Goal: Task Accomplishment & Management: Use online tool/utility

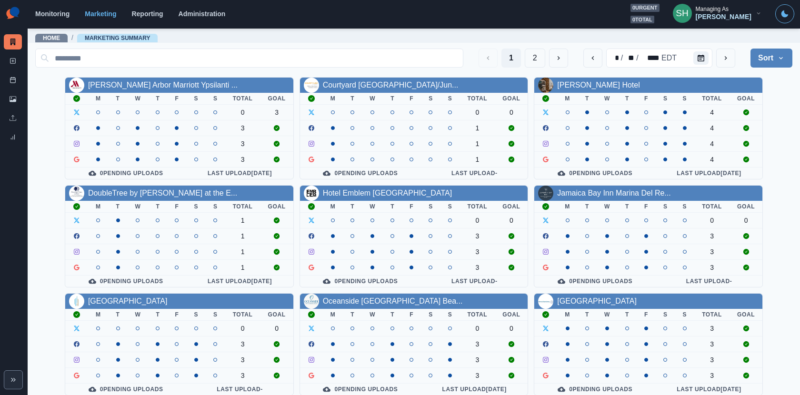
click at [719, 12] on div "Managing As" at bounding box center [712, 9] width 33 height 7
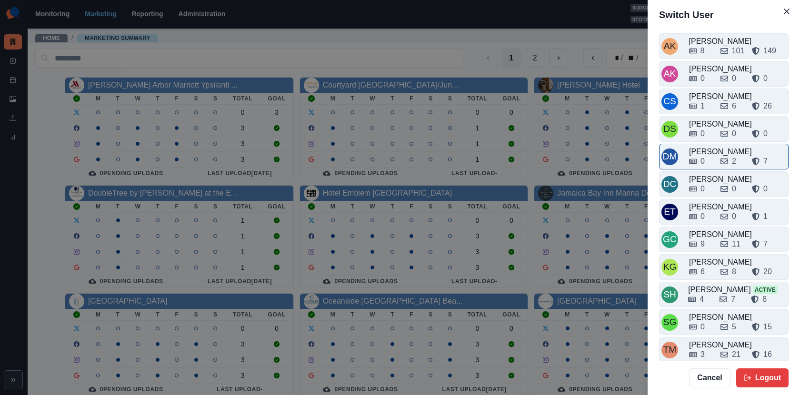
click at [710, 157] on div "0" at bounding box center [701, 161] width 24 height 11
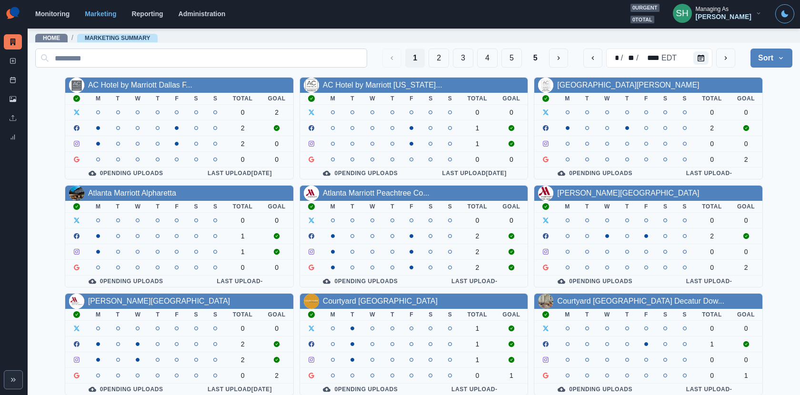
click at [349, 51] on input at bounding box center [201, 58] width 332 height 19
type input "*"
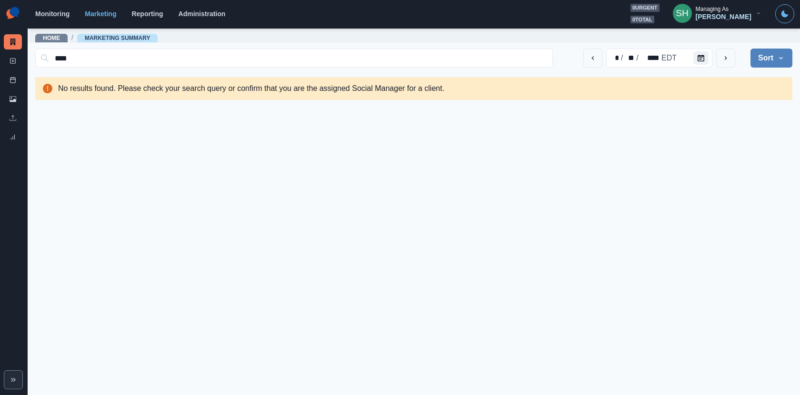
click at [714, 21] on button "SH Managing As [PERSON_NAME]" at bounding box center [717, 13] width 104 height 19
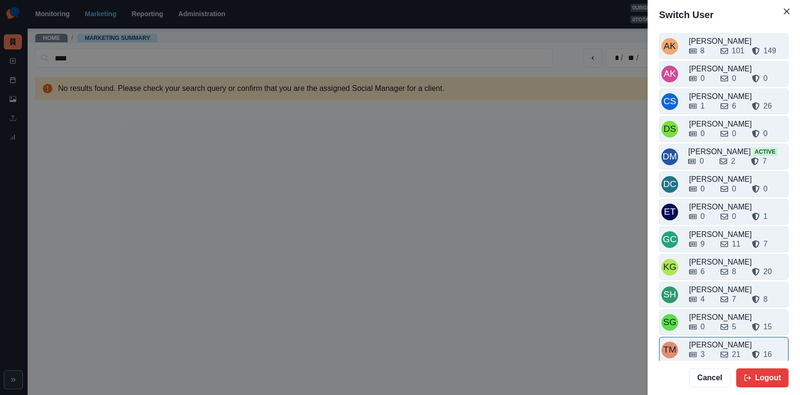
click at [716, 349] on div "3 21 16" at bounding box center [737, 354] width 97 height 11
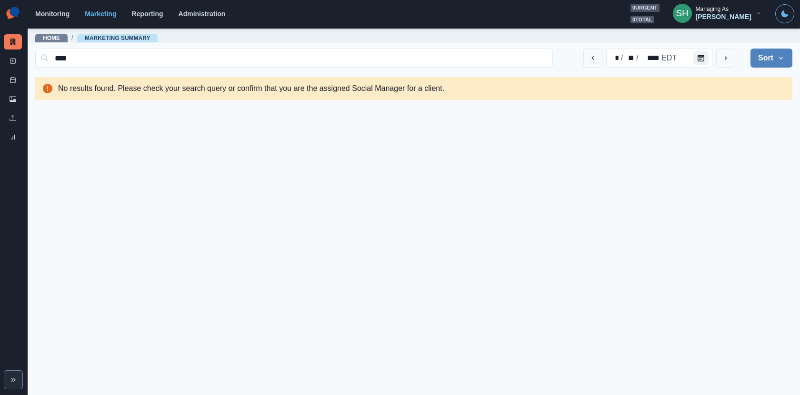
click at [719, 11] on div "Managing As" at bounding box center [712, 9] width 33 height 7
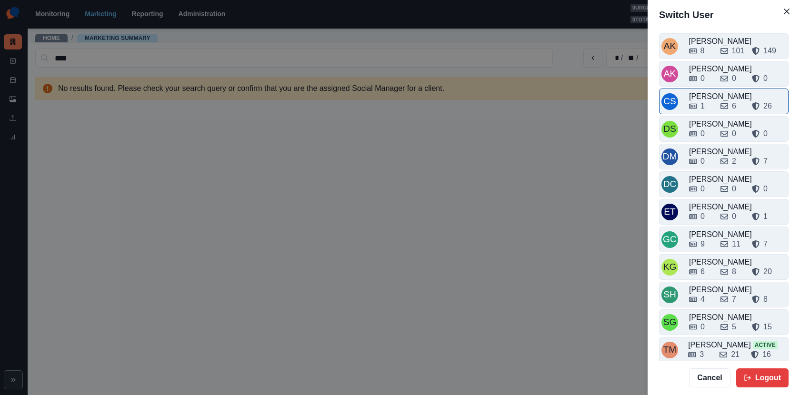
click at [710, 98] on div "1 6 26" at bounding box center [737, 104] width 97 height 15
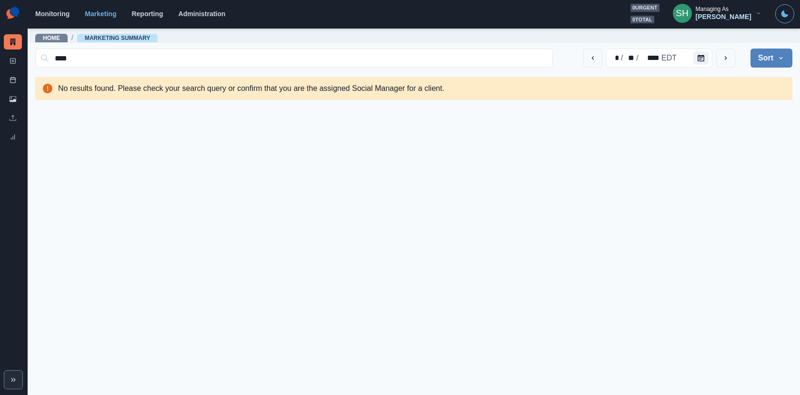
click at [719, 11] on div "Managing As" at bounding box center [712, 9] width 33 height 7
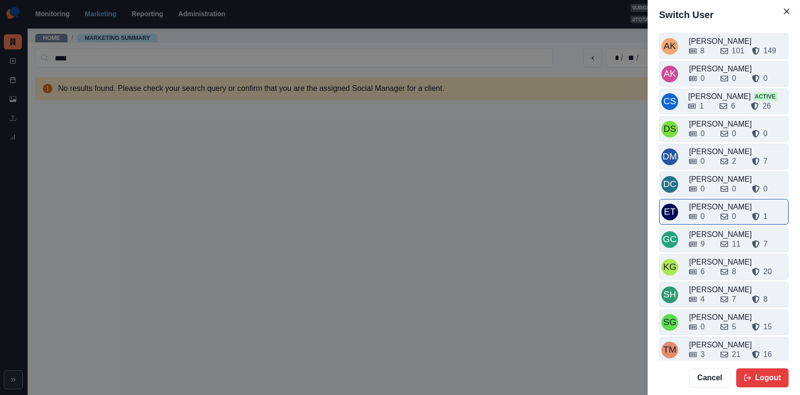
click at [709, 217] on div "0" at bounding box center [701, 216] width 24 height 11
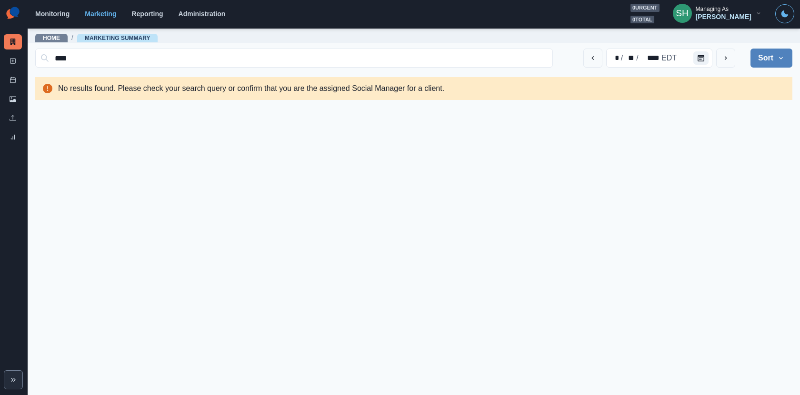
click at [719, 13] on div "[PERSON_NAME]" at bounding box center [724, 17] width 56 height 8
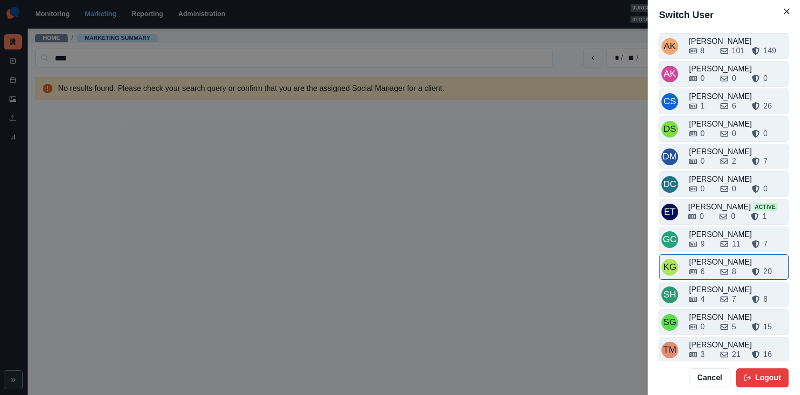
click at [712, 266] on div "6" at bounding box center [701, 271] width 24 height 11
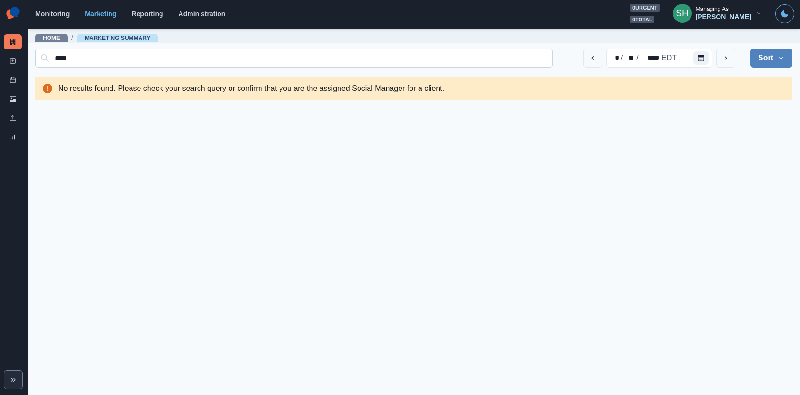
click at [382, 66] on input "****" at bounding box center [294, 58] width 518 height 19
type input "*****"
click at [719, 14] on div "[PERSON_NAME]" at bounding box center [724, 17] width 56 height 8
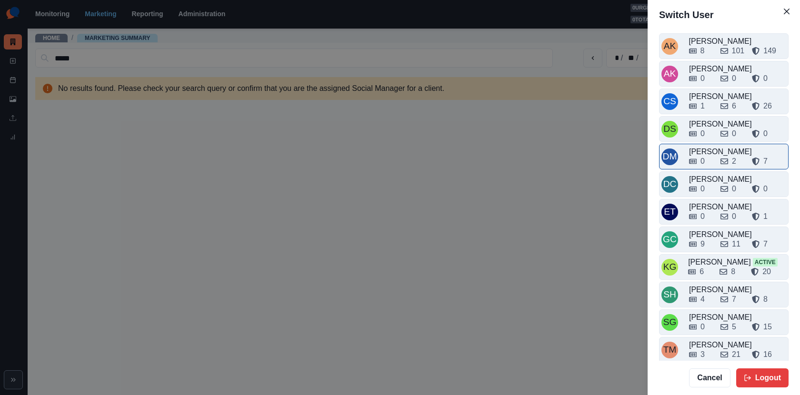
click at [712, 146] on div "[PERSON_NAME]" at bounding box center [737, 151] width 97 height 11
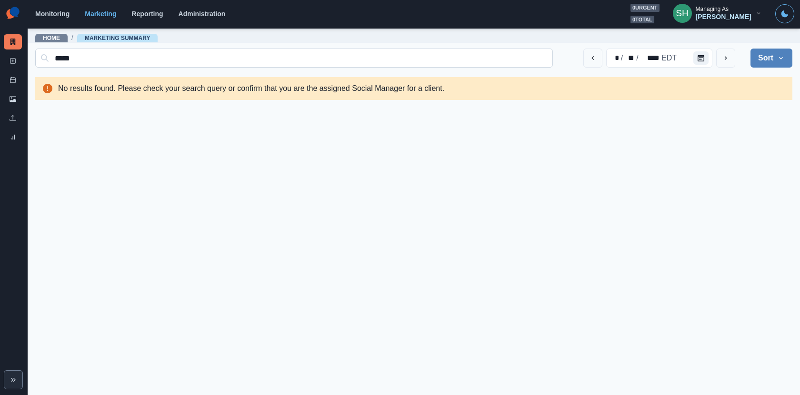
click at [392, 62] on input "*****" at bounding box center [294, 58] width 518 height 19
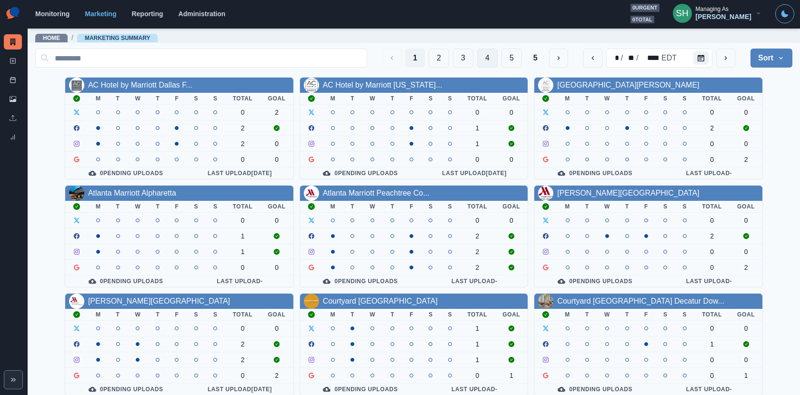
click at [480, 59] on button "4" at bounding box center [487, 58] width 20 height 19
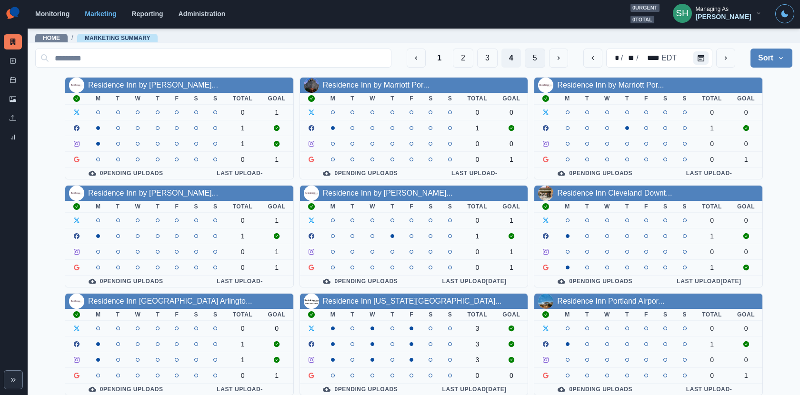
click at [536, 55] on button "5" at bounding box center [535, 58] width 20 height 19
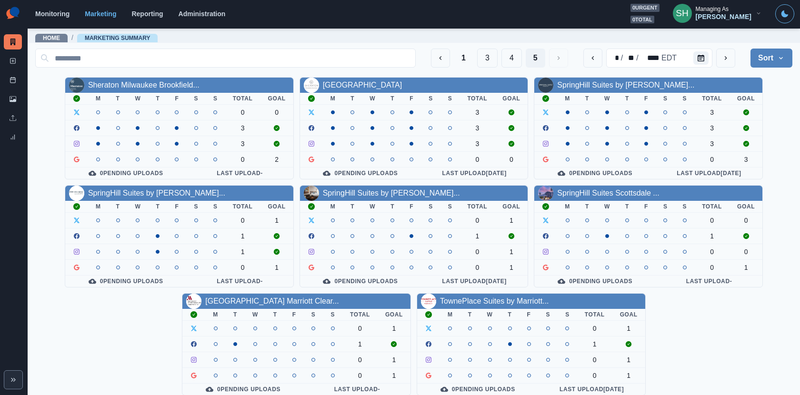
click at [719, 31] on div "Home / Marketing Summary" at bounding box center [414, 35] width 772 height 15
click at [713, 16] on div "[PERSON_NAME]" at bounding box center [724, 17] width 56 height 8
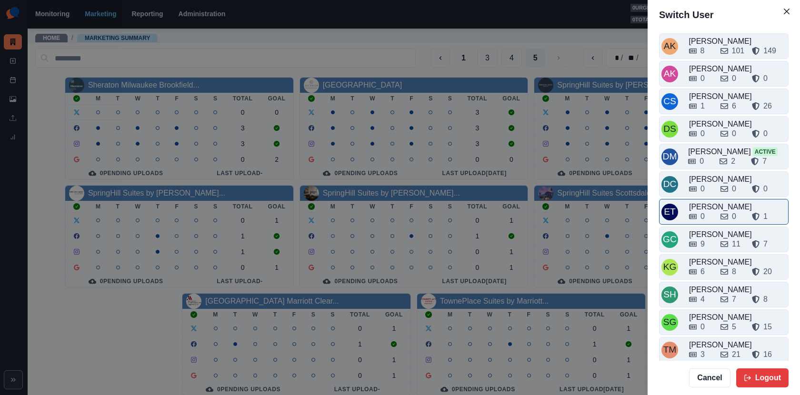
scroll to position [2, 0]
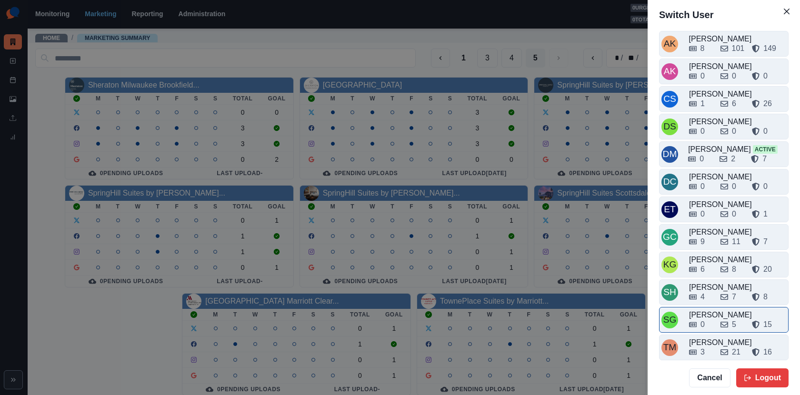
click at [714, 309] on div "[PERSON_NAME]" at bounding box center [737, 314] width 97 height 11
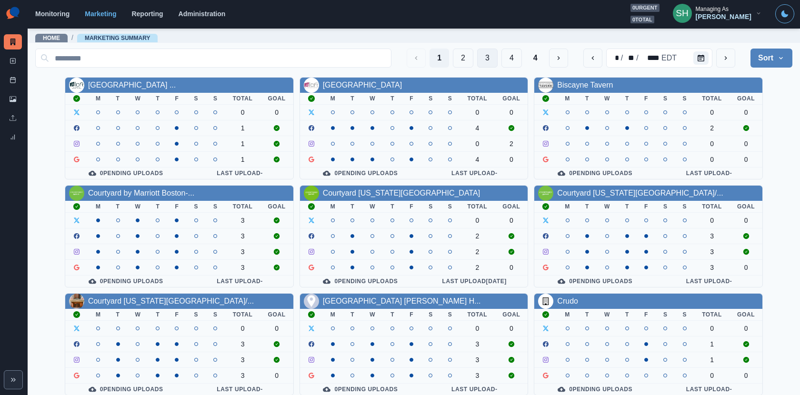
click at [482, 55] on button "3" at bounding box center [487, 58] width 20 height 19
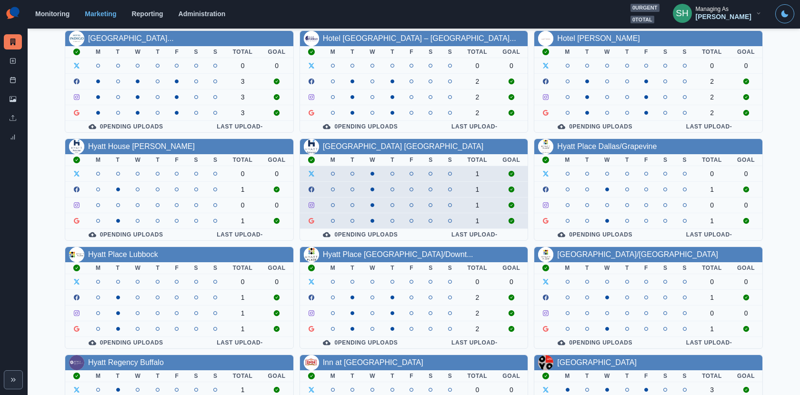
scroll to position [0, 0]
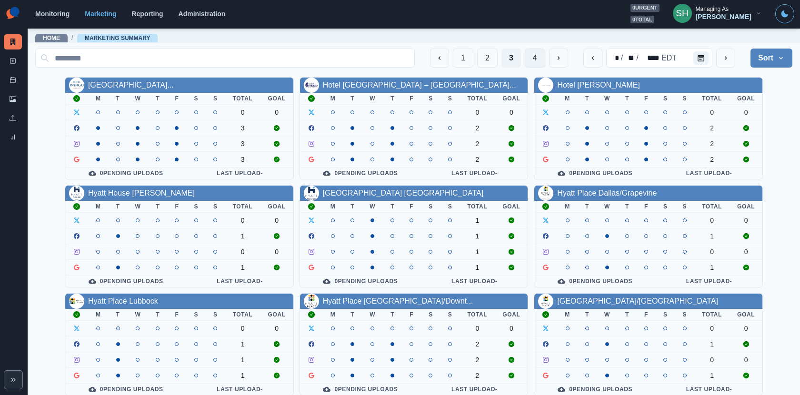
click at [541, 55] on button "4" at bounding box center [535, 58] width 20 height 19
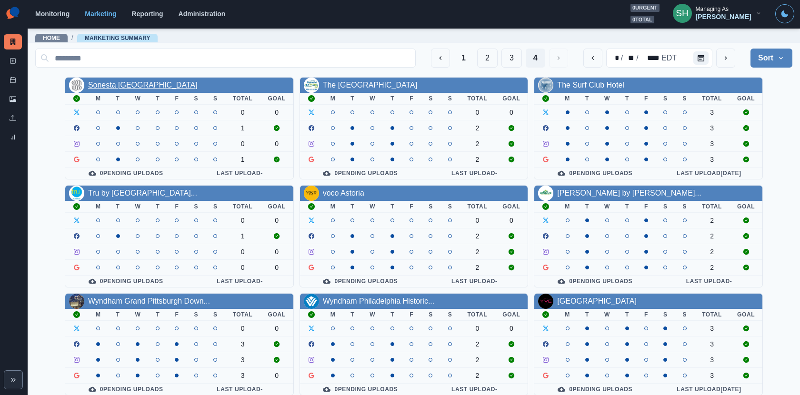
click at [160, 87] on link "Sonesta [GEOGRAPHIC_DATA]" at bounding box center [143, 85] width 110 height 8
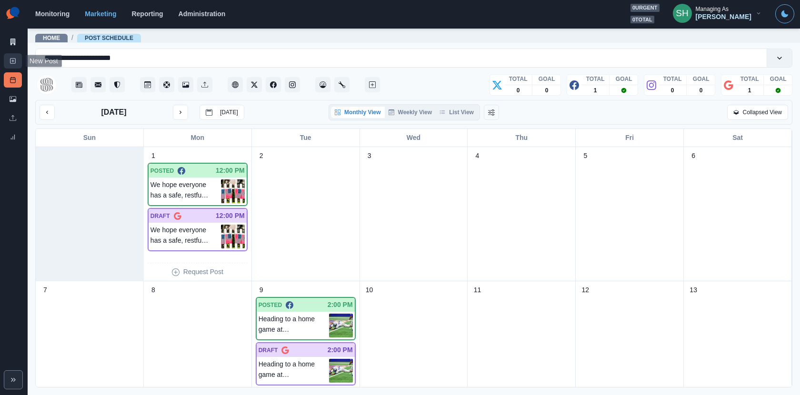
click at [14, 60] on icon at bounding box center [13, 61] width 7 height 7
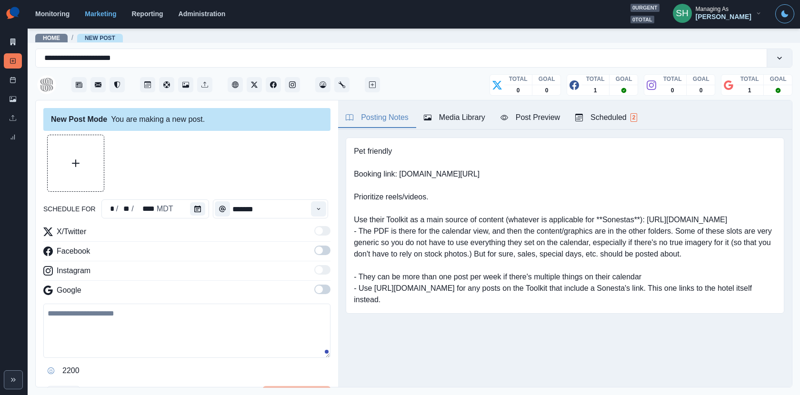
click at [321, 268] on span at bounding box center [319, 270] width 8 height 8
click at [8, 84] on link "Post Schedule" at bounding box center [13, 79] width 18 height 15
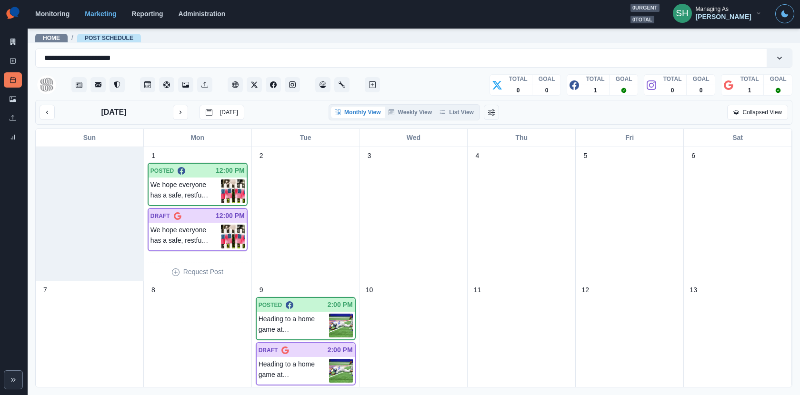
click at [17, 50] on div "Marketing Summary" at bounding box center [13, 43] width 18 height 19
click at [15, 44] on icon at bounding box center [12, 42] width 5 height 7
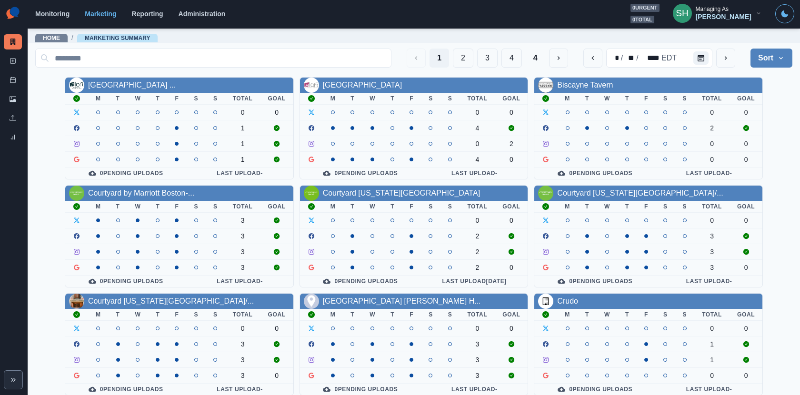
click at [719, 16] on div "[PERSON_NAME]" at bounding box center [724, 17] width 56 height 8
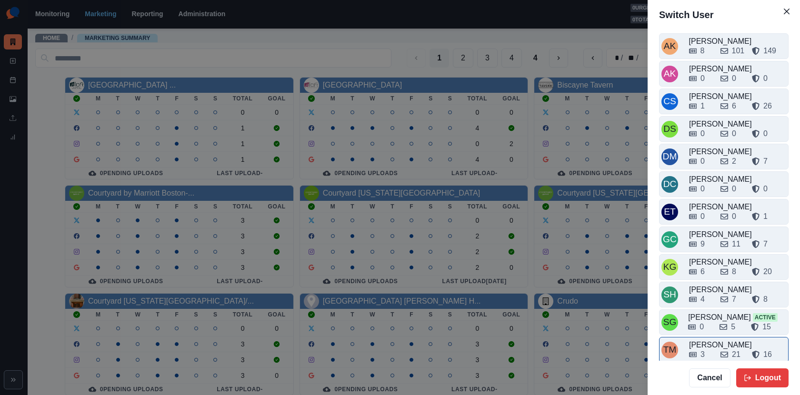
click at [717, 339] on div "[PERSON_NAME]" at bounding box center [737, 344] width 97 height 11
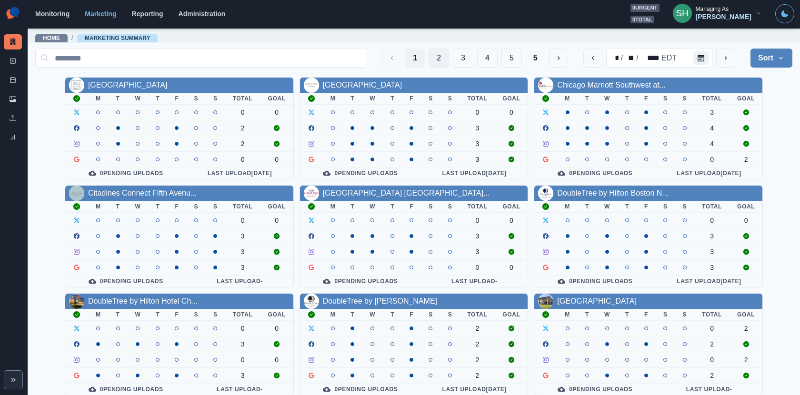
click at [442, 55] on button "2" at bounding box center [438, 58] width 20 height 19
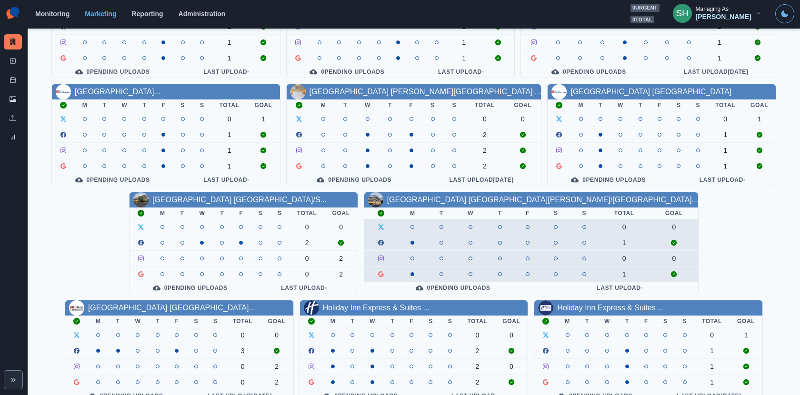
scroll to position [99, 0]
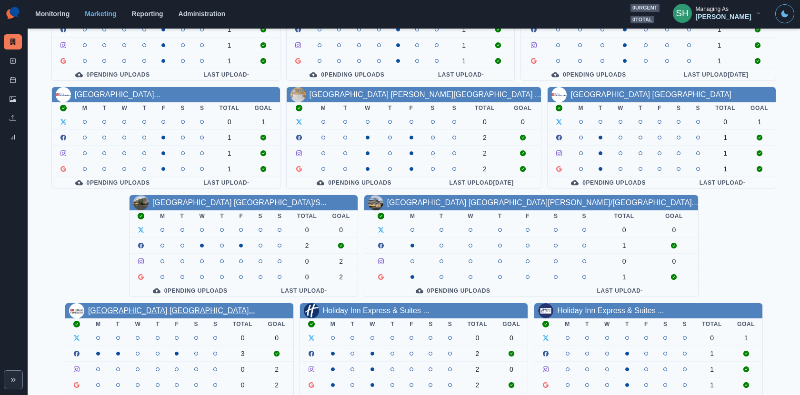
click at [255, 307] on link "[GEOGRAPHIC_DATA] [GEOGRAPHIC_DATA]..." at bounding box center [171, 311] width 167 height 8
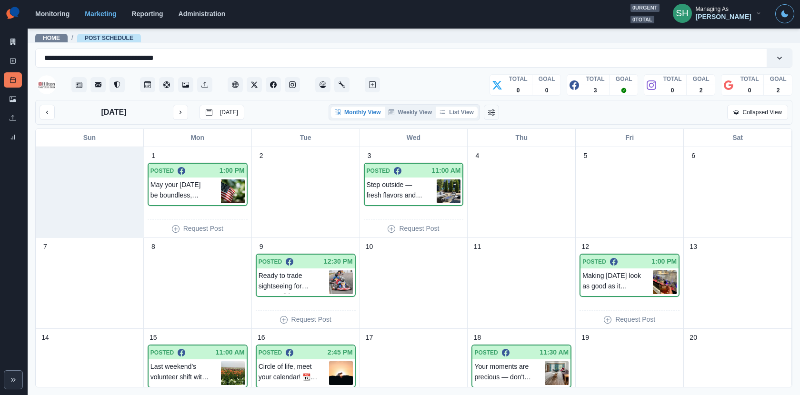
click at [464, 114] on button "List View" at bounding box center [457, 112] width 42 height 11
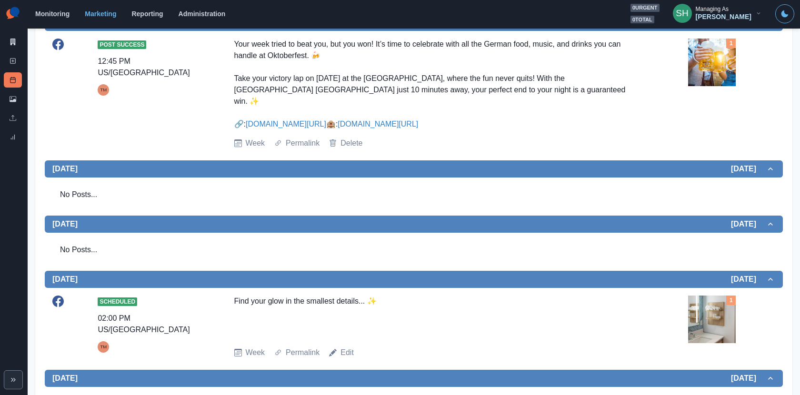
scroll to position [325, 0]
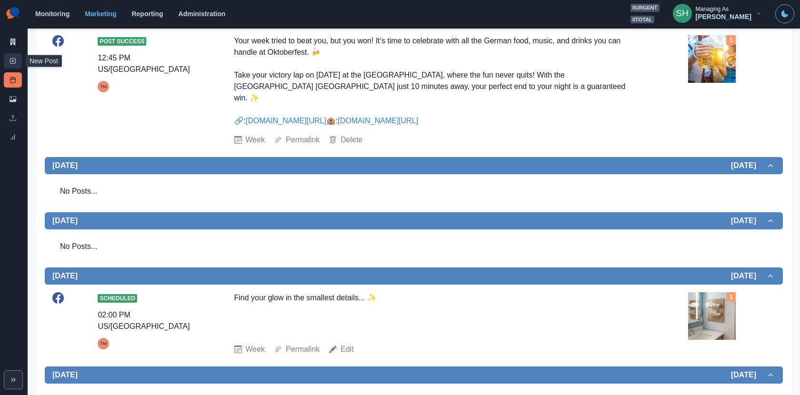
click at [14, 59] on icon at bounding box center [13, 61] width 7 height 7
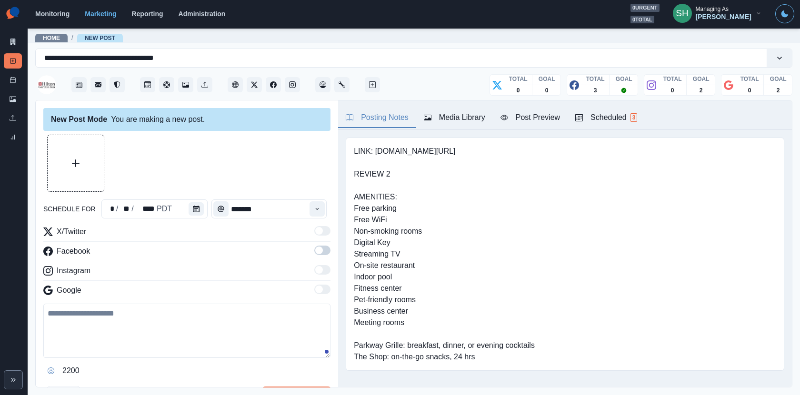
click at [112, 347] on textarea at bounding box center [186, 331] width 287 height 54
paste textarea "**********"
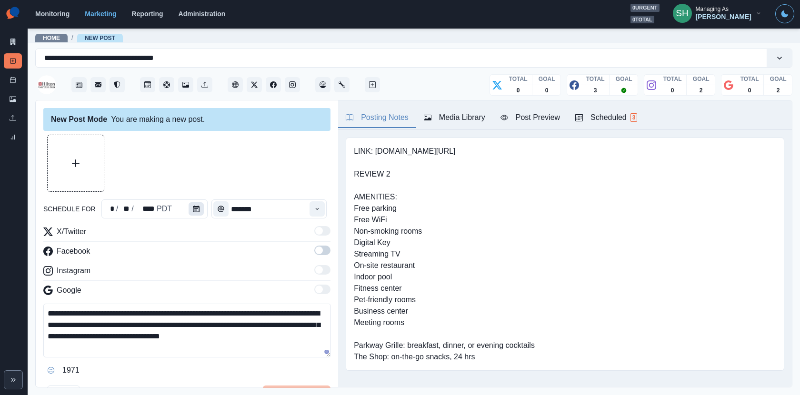
type textarea "**********"
click at [193, 209] on icon "Calendar" at bounding box center [196, 209] width 7 height 7
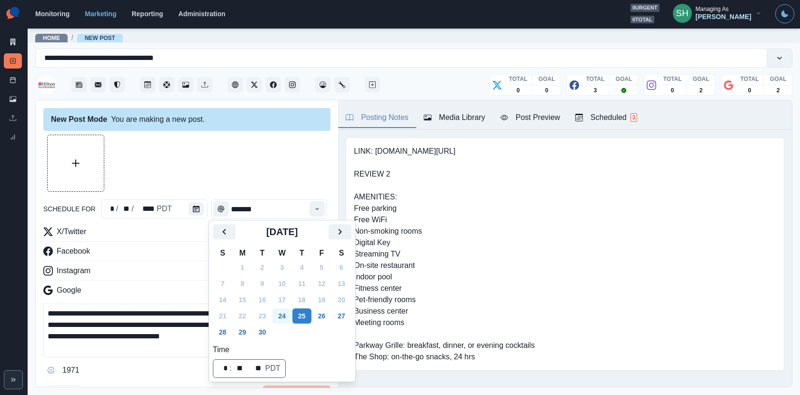
click at [281, 318] on button "24" at bounding box center [281, 316] width 19 height 15
click at [283, 170] on div at bounding box center [186, 163] width 287 height 57
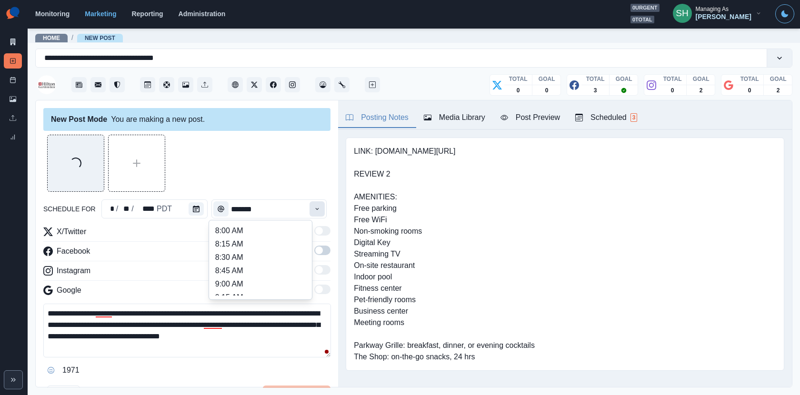
click at [324, 214] on button "Time" at bounding box center [316, 208] width 15 height 15
click at [258, 263] on li "12:00 PM" at bounding box center [260, 265] width 95 height 13
type input "********"
click at [326, 246] on span at bounding box center [322, 251] width 16 height 10
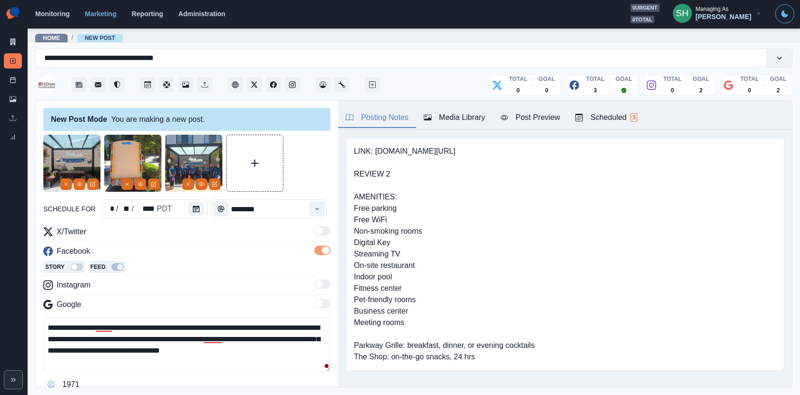
click at [458, 113] on div "Media Library" at bounding box center [454, 117] width 61 height 11
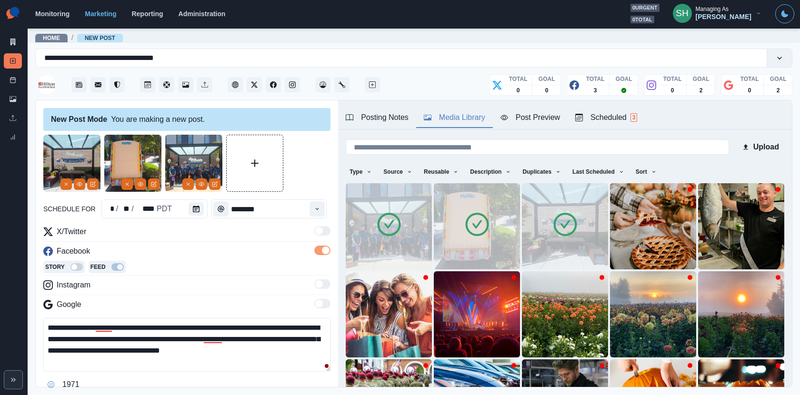
click at [576, 224] on icon at bounding box center [564, 224] width 23 height 23
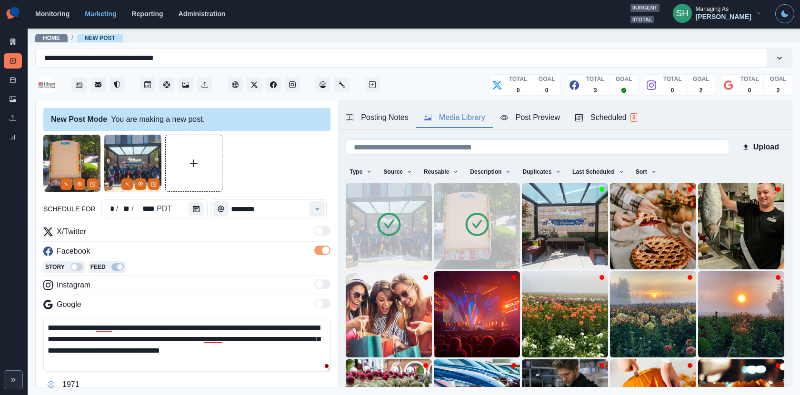
click at [389, 228] on icon at bounding box center [389, 224] width 27 height 27
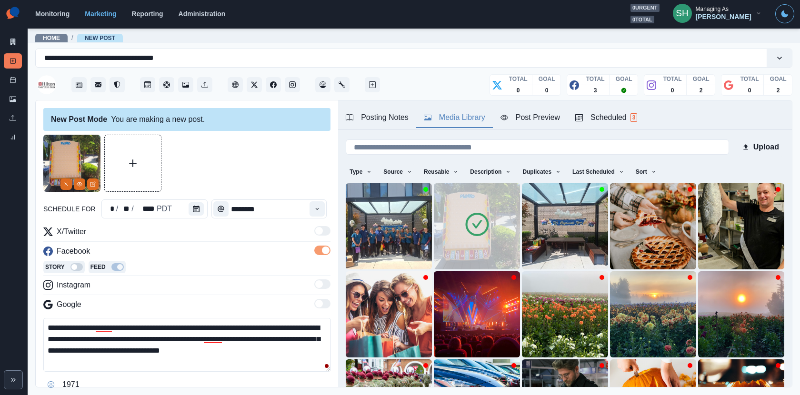
click at [495, 226] on img at bounding box center [477, 226] width 86 height 86
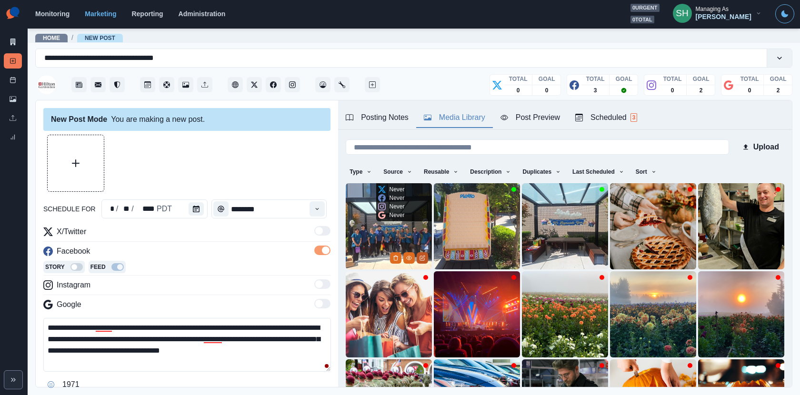
click at [425, 256] on icon "Edit Media" at bounding box center [422, 258] width 6 height 6
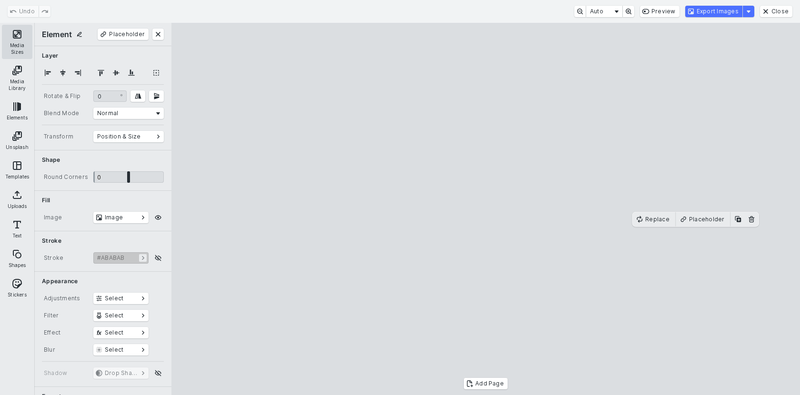
click at [15, 31] on button "Media Sizes" at bounding box center [17, 42] width 30 height 34
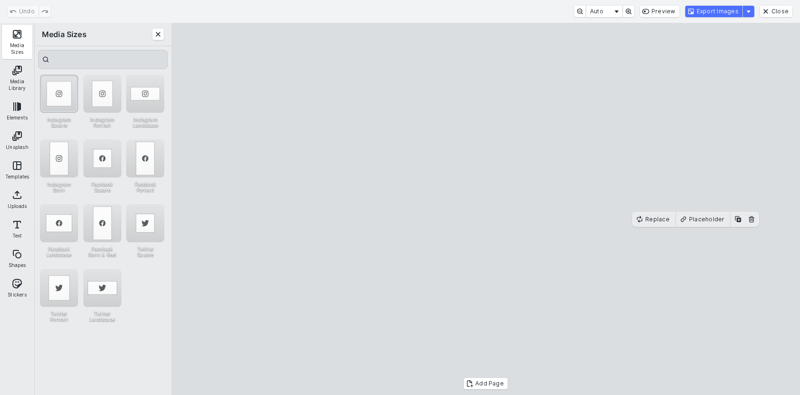
click at [65, 100] on div "Instagram Square" at bounding box center [59, 94] width 38 height 38
type input "*"
click at [486, 209] on cesdk-canvas "Editor canvas" at bounding box center [486, 209] width 0 height 0
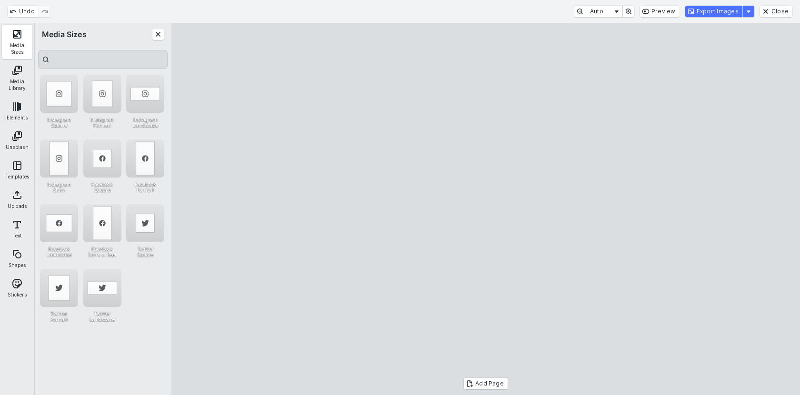
click at [486, 209] on cesdk-canvas "Editor canvas" at bounding box center [486, 209] width 0 height 0
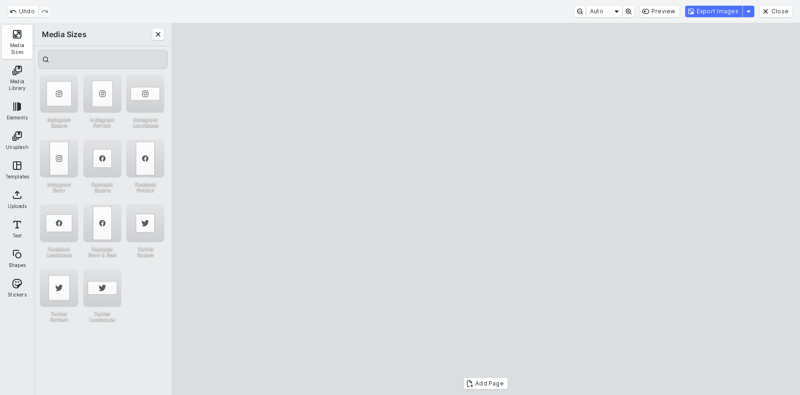
click at [486, 209] on cesdk-canvas "Editor canvas" at bounding box center [486, 209] width 0 height 0
click at [707, 9] on button "Export Images" at bounding box center [713, 11] width 57 height 11
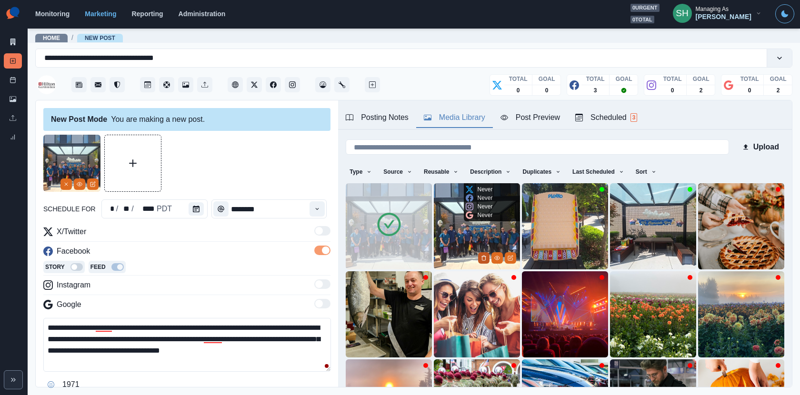
click at [485, 258] on icon "Delete Media" at bounding box center [483, 258] width 3 height 5
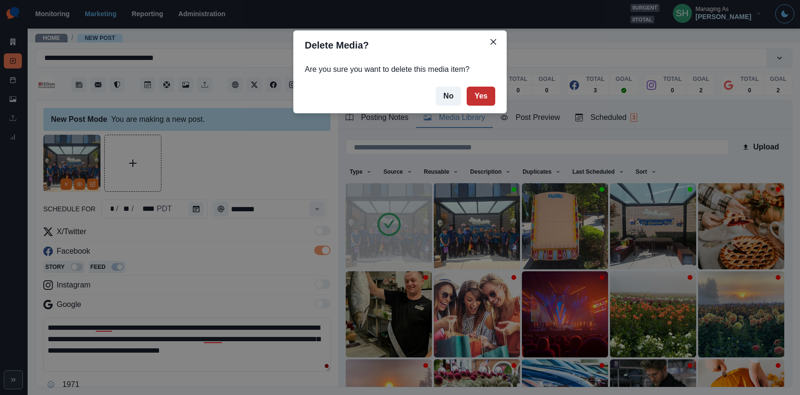
click at [486, 101] on button "Yes" at bounding box center [481, 96] width 29 height 19
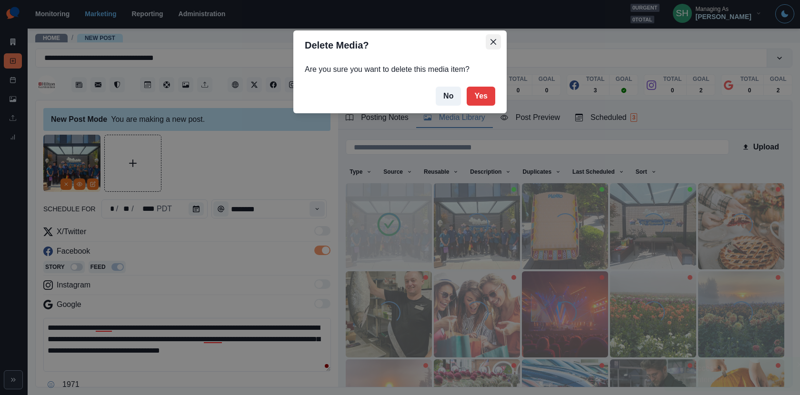
click at [492, 41] on icon "Close" at bounding box center [493, 42] width 6 height 6
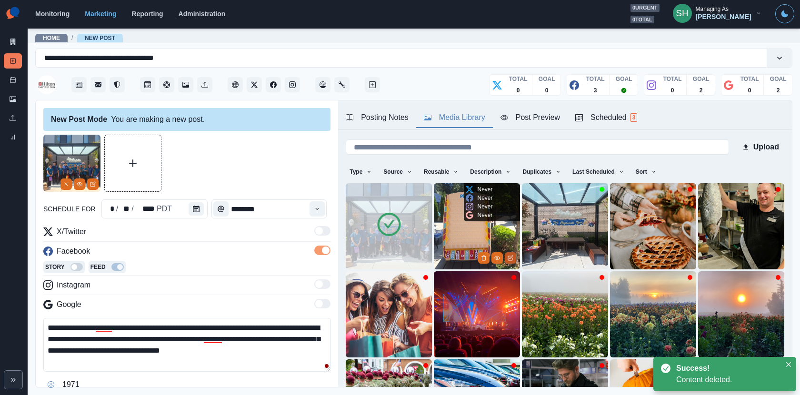
click at [510, 258] on icon "Edit Media" at bounding box center [510, 257] width 3 height 3
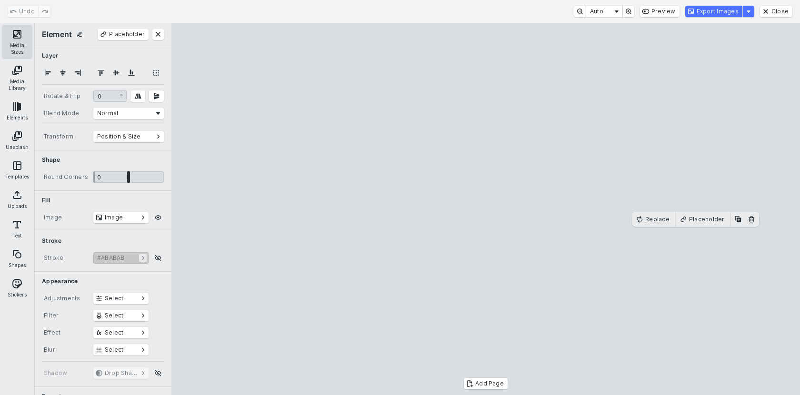
click at [27, 37] on button "Media Sizes" at bounding box center [17, 42] width 30 height 34
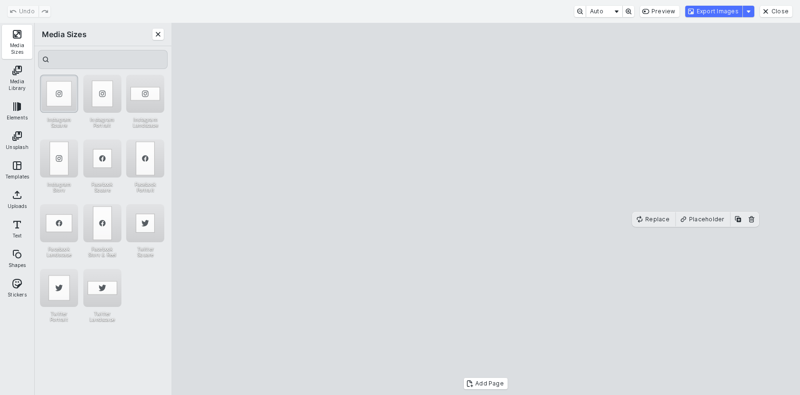
click at [57, 102] on div "Instagram Square" at bounding box center [59, 94] width 38 height 38
click at [486, 209] on cesdk-canvas "Editor canvas" at bounding box center [486, 209] width 0 height 0
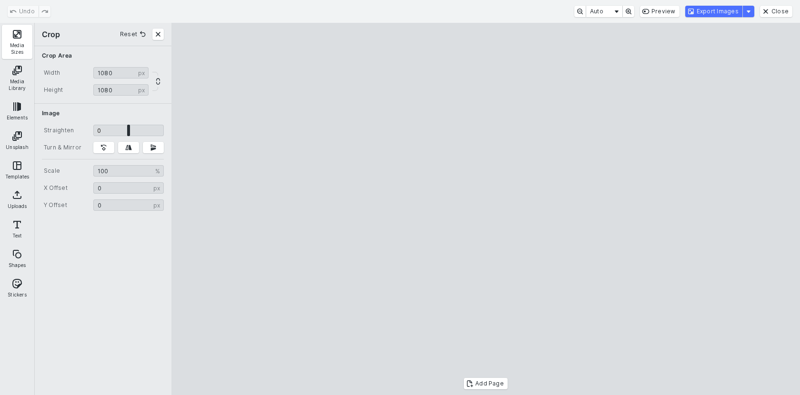
drag, startPoint x: 626, startPoint y: 220, endPoint x: 652, endPoint y: 220, distance: 26.2
click at [486, 209] on cesdk-canvas "Editor canvas" at bounding box center [486, 209] width 0 height 0
drag, startPoint x: 622, startPoint y: 223, endPoint x: 692, endPoint y: 223, distance: 70.0
click at [486, 209] on cesdk-canvas "Editor canvas" at bounding box center [486, 209] width 0 height 0
drag, startPoint x: 624, startPoint y: 358, endPoint x: 645, endPoint y: 362, distance: 21.4
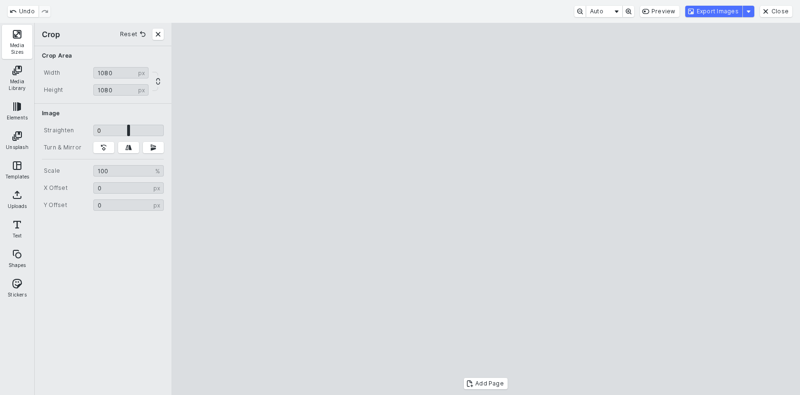
click at [486, 209] on cesdk-canvas "Editor canvas" at bounding box center [486, 209] width 0 height 0
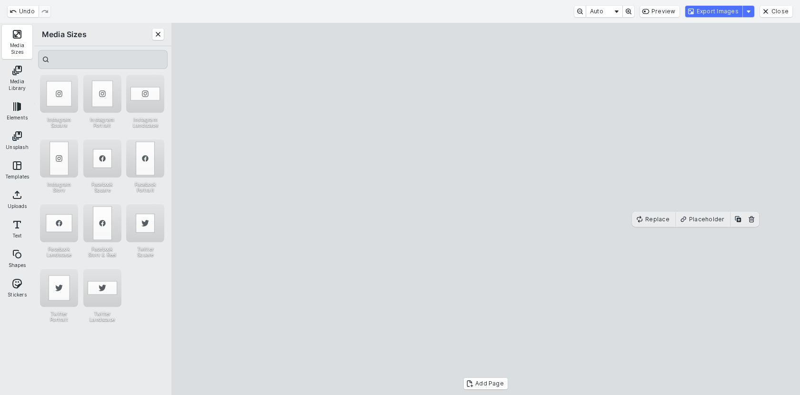
click at [486, 209] on cesdk-canvas "Editor canvas" at bounding box center [486, 209] width 0 height 0
drag, startPoint x: 624, startPoint y: 220, endPoint x: 675, endPoint y: 219, distance: 50.5
click at [486, 209] on cesdk-canvas "Editor canvas" at bounding box center [486, 209] width 0 height 0
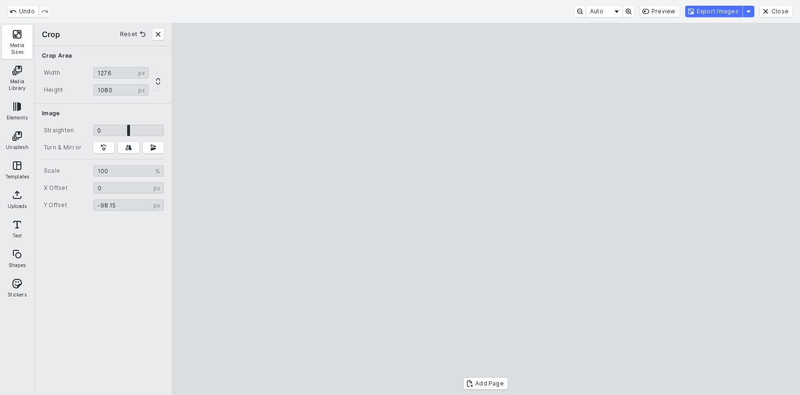
type input "******"
drag, startPoint x: 540, startPoint y: 229, endPoint x: 571, endPoint y: 229, distance: 31.4
click at [486, 209] on cesdk-canvas "Editor canvas" at bounding box center [486, 209] width 0 height 0
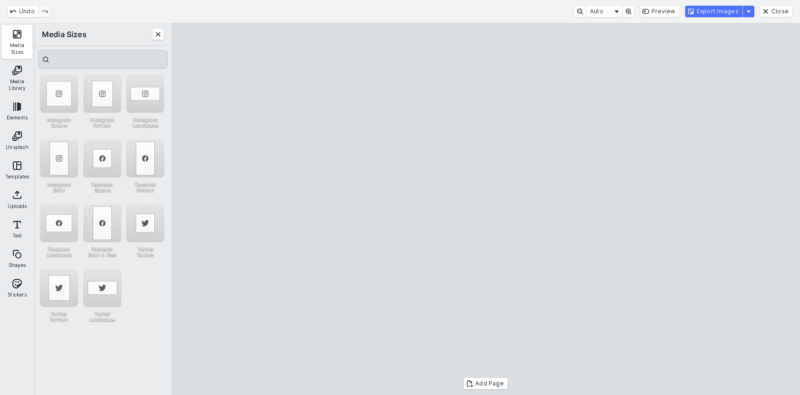
drag, startPoint x: 675, startPoint y: 220, endPoint x: 683, endPoint y: 222, distance: 7.8
click at [486, 209] on cesdk-canvas "Editor canvas" at bounding box center [486, 209] width 0 height 0
click at [699, 14] on button "Export Images" at bounding box center [713, 11] width 57 height 11
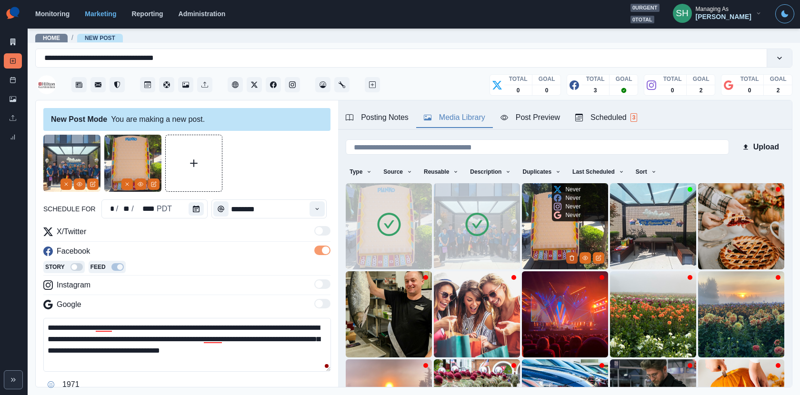
click at [570, 258] on icon "Delete Media" at bounding box center [572, 258] width 6 height 6
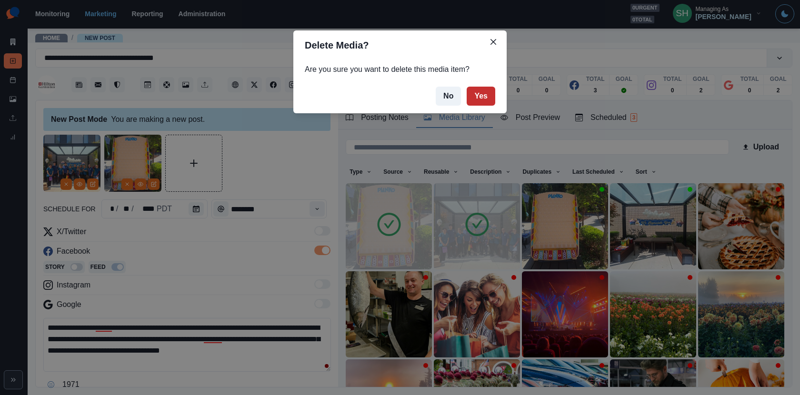
click at [480, 102] on button "Yes" at bounding box center [481, 96] width 29 height 19
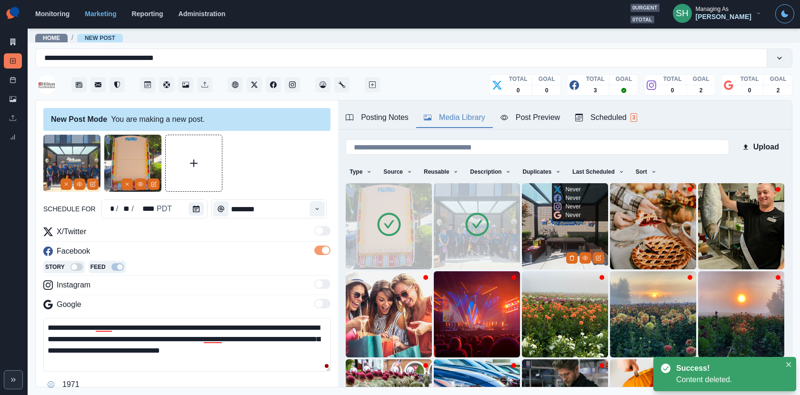
click at [581, 231] on img at bounding box center [565, 226] width 86 height 86
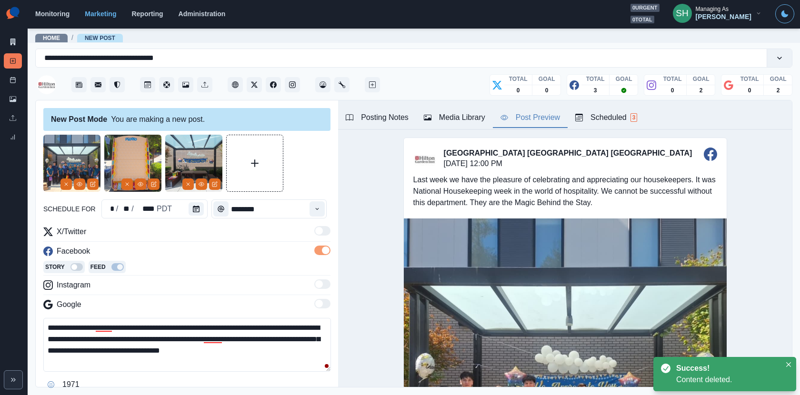
click at [514, 124] on button "Post Preview" at bounding box center [530, 118] width 75 height 20
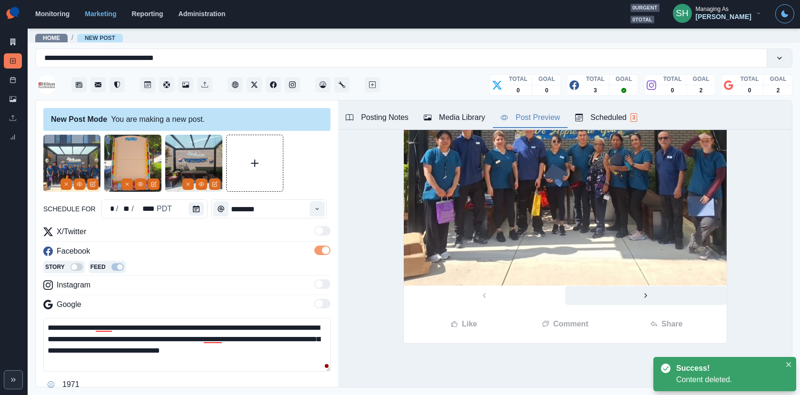
click at [633, 291] on button "Next" at bounding box center [645, 295] width 161 height 19
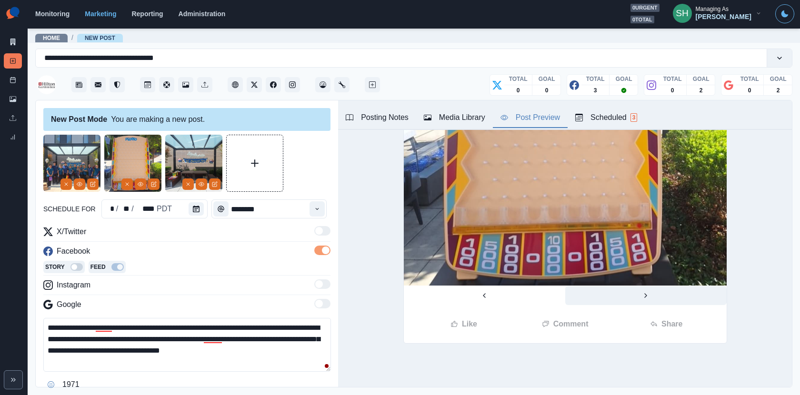
click at [633, 288] on button "Next" at bounding box center [645, 295] width 161 height 19
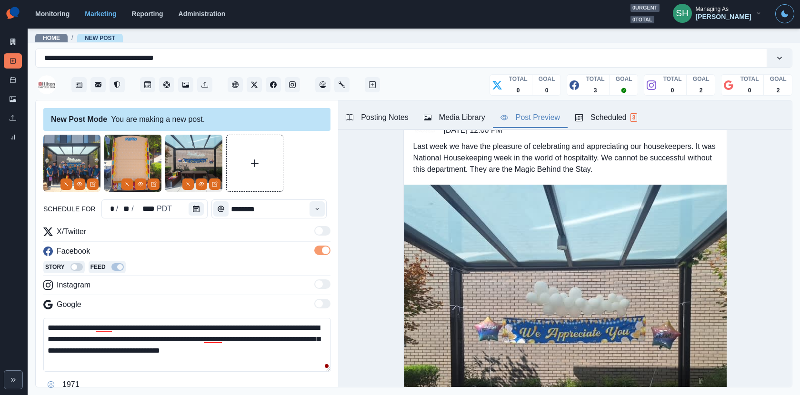
scroll to position [223, 0]
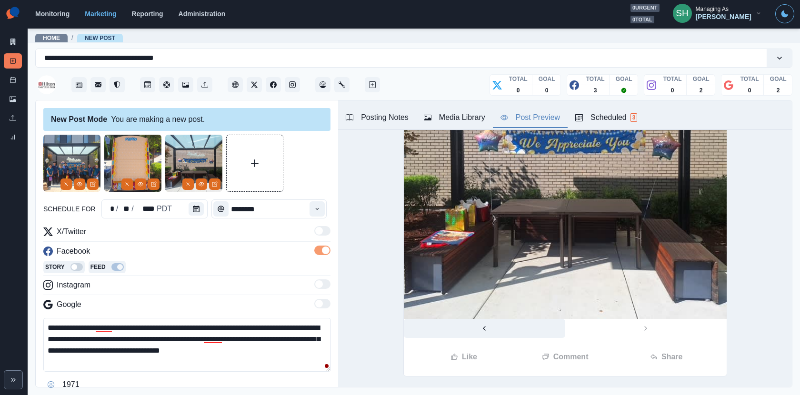
click at [500, 326] on button "Previous" at bounding box center [484, 328] width 161 height 19
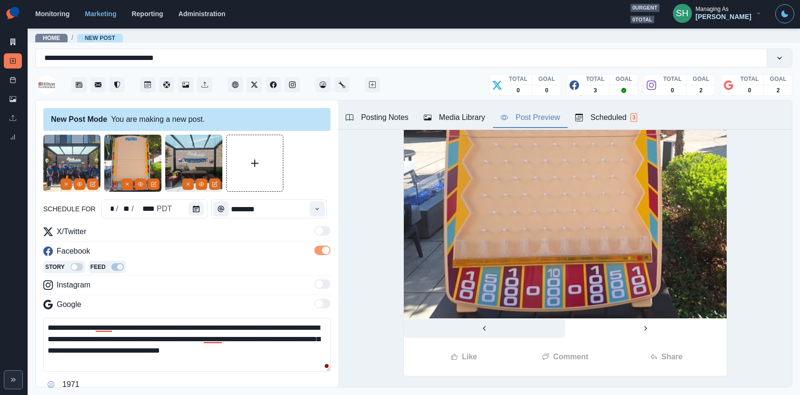
click at [500, 326] on button "Previous" at bounding box center [484, 328] width 161 height 19
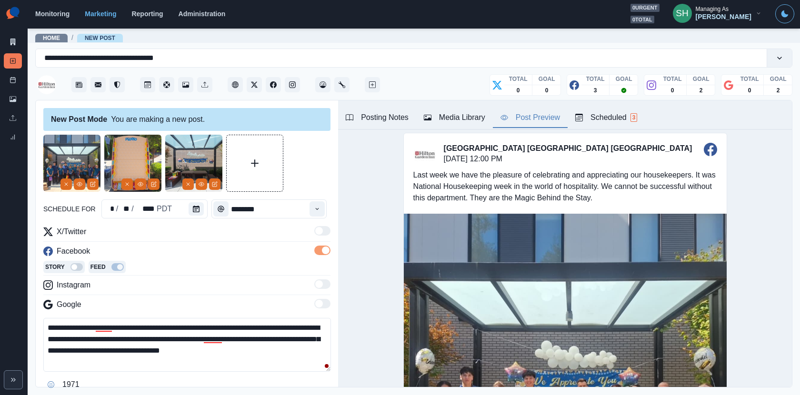
scroll to position [45, 0]
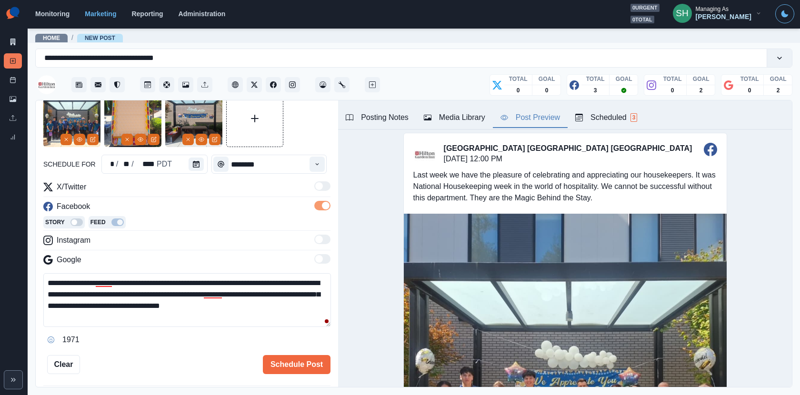
click at [80, 281] on textarea "**********" at bounding box center [187, 300] width 288 height 54
click at [113, 284] on textarea "**********" at bounding box center [187, 300] width 288 height 54
drag, startPoint x: 221, startPoint y: 292, endPoint x: 123, endPoint y: 290, distance: 98.6
click at [123, 290] on textarea "**********" at bounding box center [187, 300] width 288 height 54
click at [209, 280] on textarea "**********" at bounding box center [187, 300] width 288 height 54
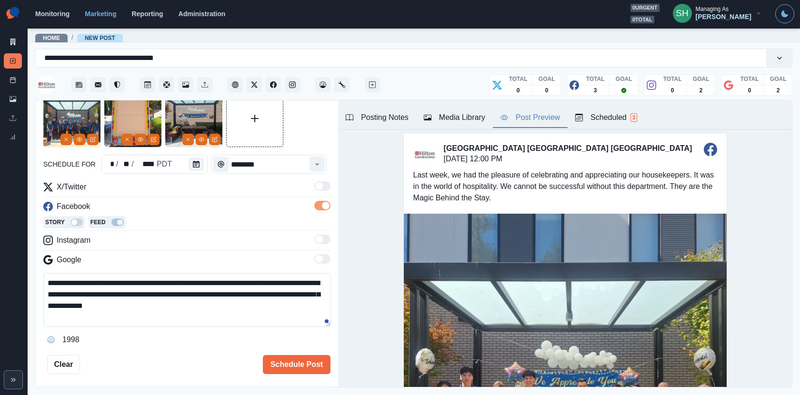
click at [207, 281] on textarea "**********" at bounding box center [187, 300] width 288 height 54
paste textarea "**********"
click at [211, 282] on textarea "**********" at bounding box center [187, 300] width 288 height 54
click at [241, 282] on textarea "**********" at bounding box center [187, 300] width 288 height 54
click at [295, 282] on textarea "**********" at bounding box center [187, 300] width 288 height 54
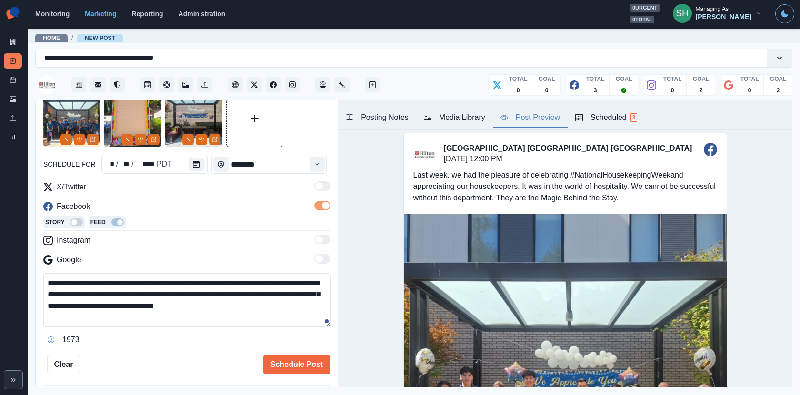
click at [307, 283] on textarea "**********" at bounding box center [187, 300] width 288 height 54
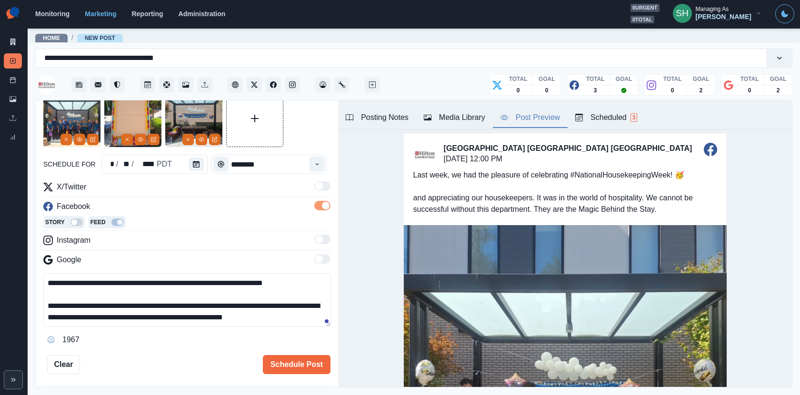
drag, startPoint x: 62, startPoint y: 303, endPoint x: 16, endPoint y: 303, distance: 46.2
click at [16, 303] on div "**********" at bounding box center [400, 197] width 800 height 395
drag, startPoint x: 266, startPoint y: 304, endPoint x: 177, endPoint y: 305, distance: 89.5
click at [177, 305] on textarea "**********" at bounding box center [187, 300] width 288 height 54
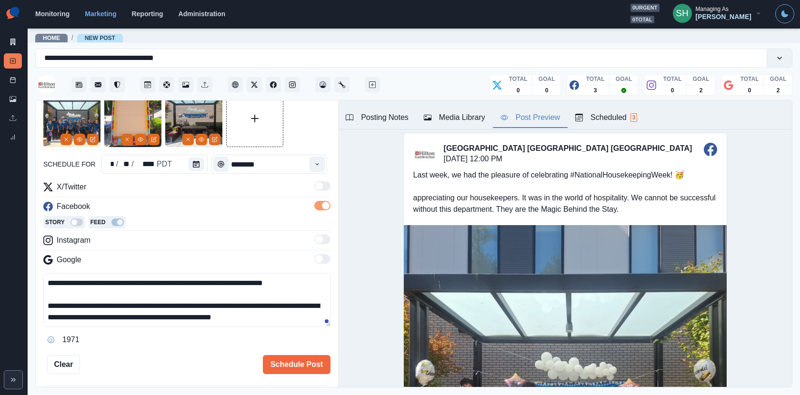
drag, startPoint x: 270, startPoint y: 302, endPoint x: 158, endPoint y: 301, distance: 112.4
click at [158, 301] on textarea "**********" at bounding box center [187, 300] width 288 height 54
drag, startPoint x: 156, startPoint y: 306, endPoint x: 46, endPoint y: 306, distance: 110.5
click at [46, 306] on textarea "**********" at bounding box center [187, 300] width 288 height 54
click at [50, 307] on textarea "**********" at bounding box center [187, 300] width 288 height 54
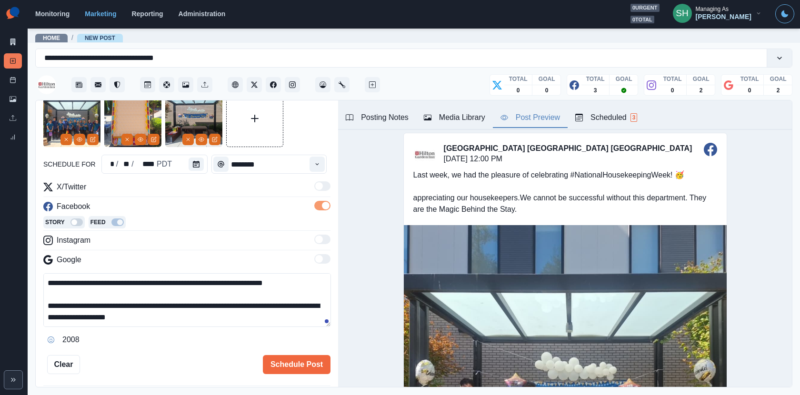
click at [44, 304] on textarea "**********" at bounding box center [187, 300] width 288 height 54
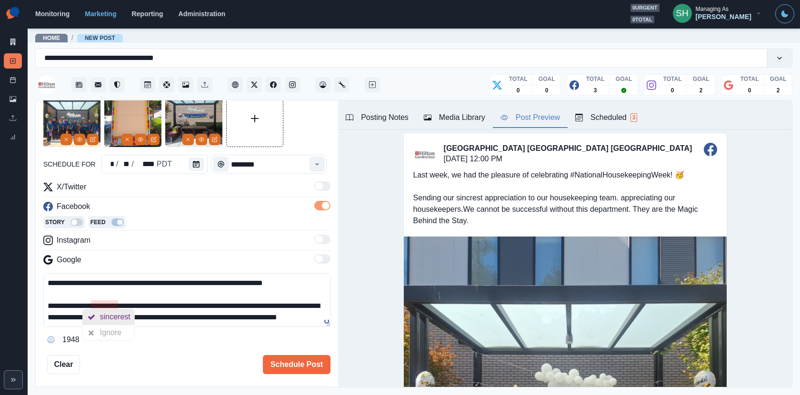
click at [105, 314] on div "sincerest" at bounding box center [117, 316] width 34 height 15
drag, startPoint x: 97, startPoint y: 305, endPoint x: 263, endPoint y: 297, distance: 165.9
click at [263, 297] on textarea "**********" at bounding box center [187, 300] width 288 height 54
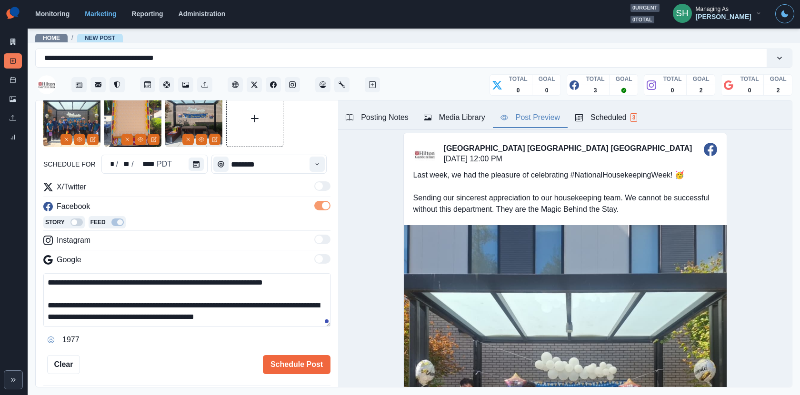
scroll to position [0, 0]
drag, startPoint x: 168, startPoint y: 313, endPoint x: 114, endPoint y: 317, distance: 53.5
click at [114, 317] on textarea "**********" at bounding box center [187, 300] width 288 height 54
click at [207, 314] on textarea "**********" at bounding box center [187, 300] width 288 height 54
drag, startPoint x: 193, startPoint y: 314, endPoint x: 168, endPoint y: 313, distance: 24.8
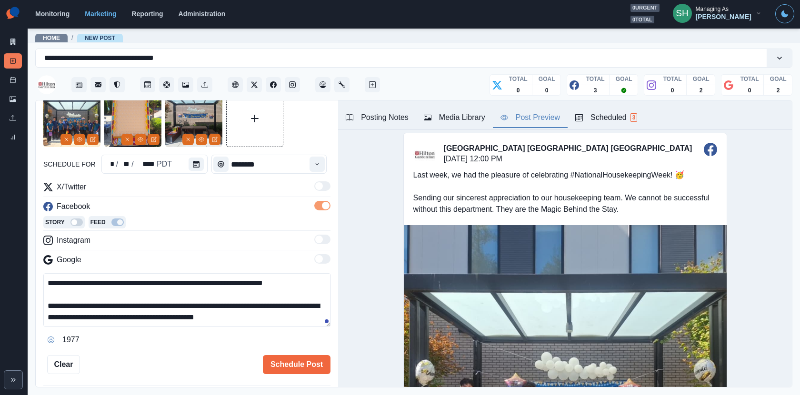
click at [168, 313] on textarea "**********" at bounding box center [187, 300] width 288 height 54
click at [204, 315] on textarea "**********" at bounding box center [187, 300] width 288 height 54
click at [321, 316] on textarea "**********" at bounding box center [187, 300] width 288 height 54
type textarea "**********"
click at [278, 355] on button "Schedule Post" at bounding box center [297, 364] width 68 height 19
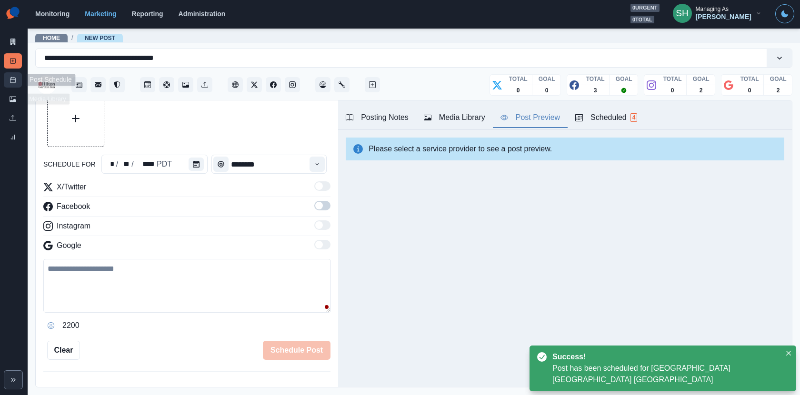
click at [15, 80] on rect at bounding box center [12, 80] width 5 height 5
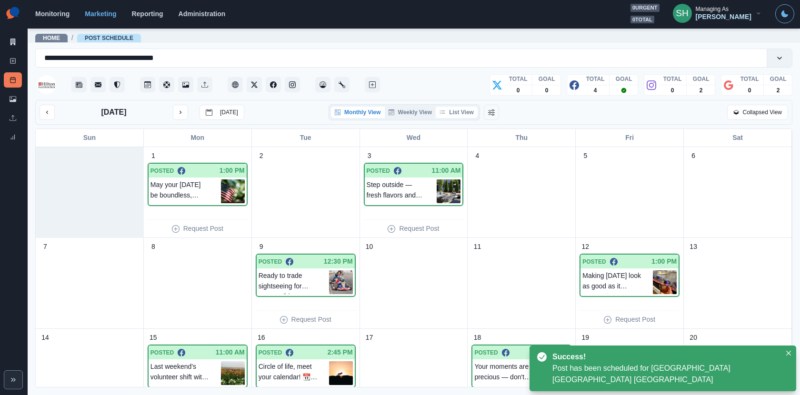
click at [455, 111] on button "List View" at bounding box center [457, 112] width 42 height 11
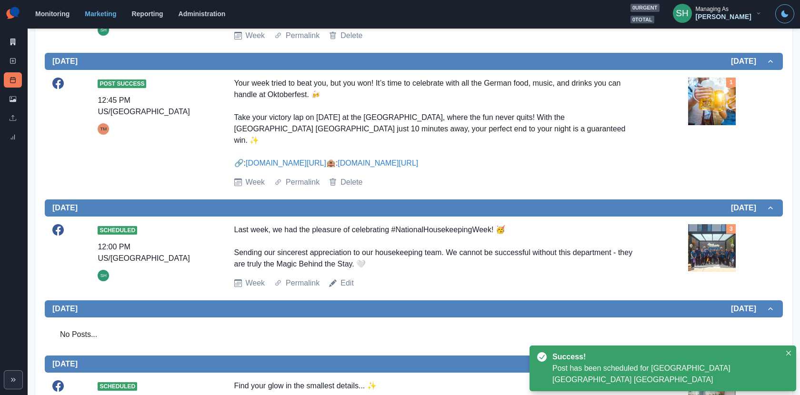
scroll to position [416, 0]
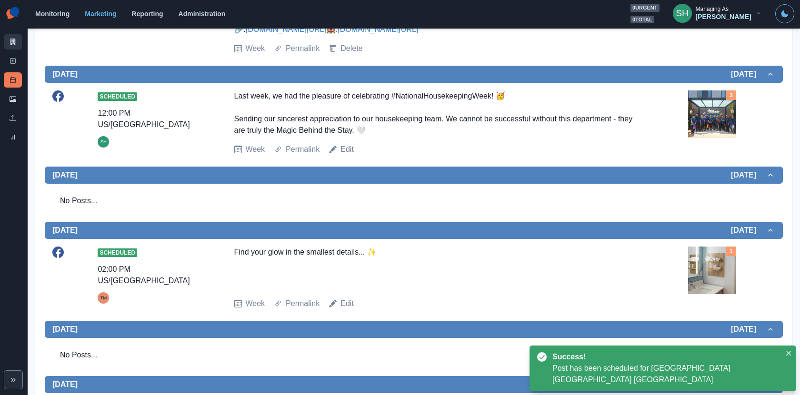
click at [12, 44] on icon at bounding box center [13, 42] width 7 height 7
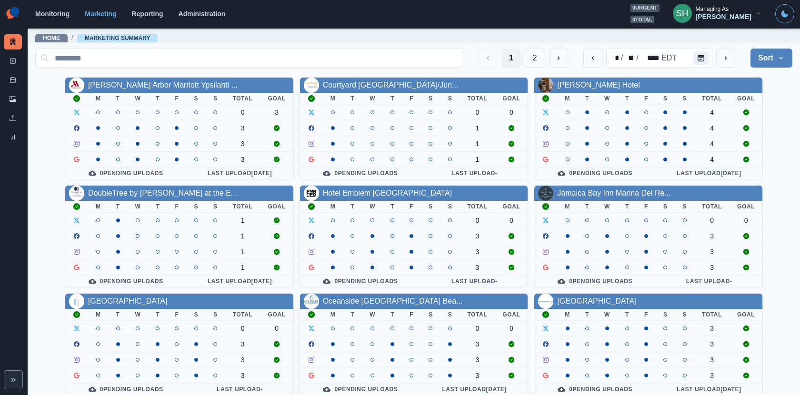
click at [730, 17] on div "[PERSON_NAME]" at bounding box center [724, 17] width 56 height 8
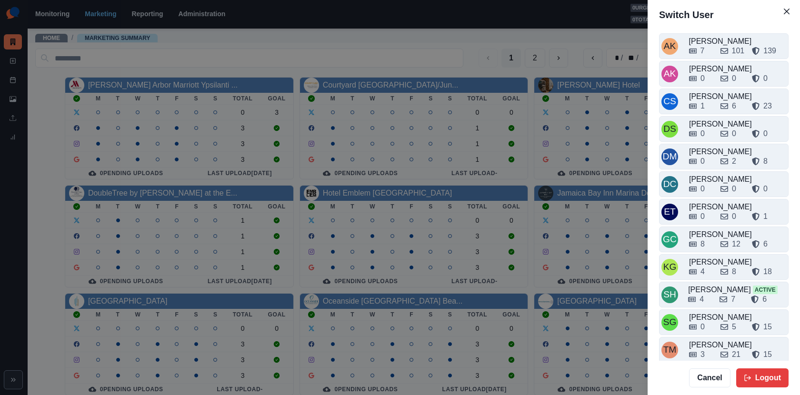
click at [612, 100] on div "Switch User AK Alex Kalogeropoulos 7 101 139 AK Alicia Kalogeropoulos 0 0 0 CS …" at bounding box center [400, 197] width 800 height 395
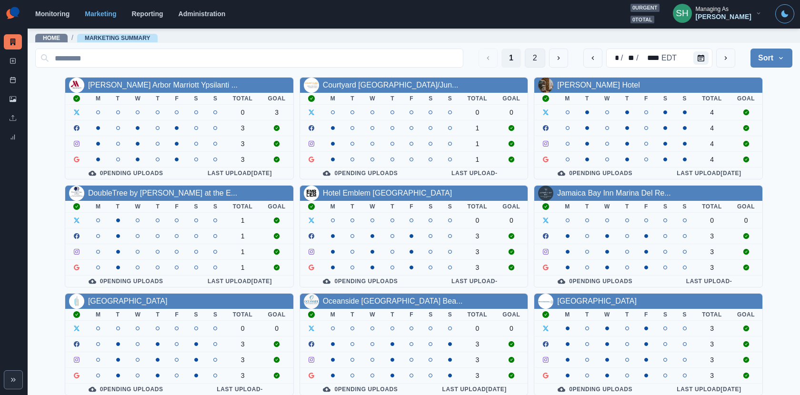
click at [530, 66] on button "2" at bounding box center [535, 58] width 20 height 19
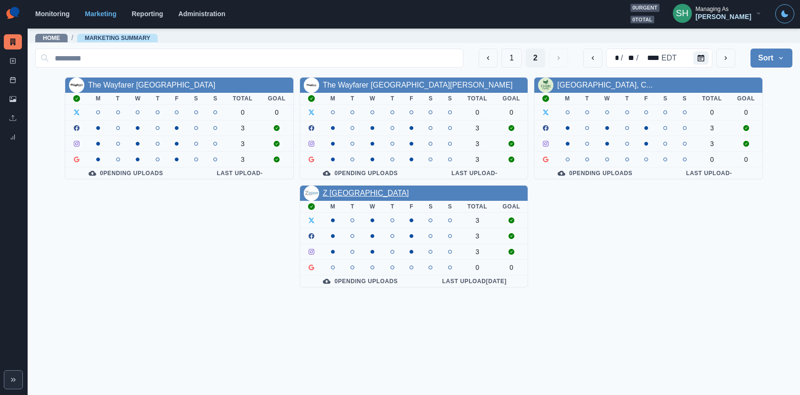
click at [388, 191] on link "Z Ocean Hotel South Beach" at bounding box center [366, 193] width 86 height 8
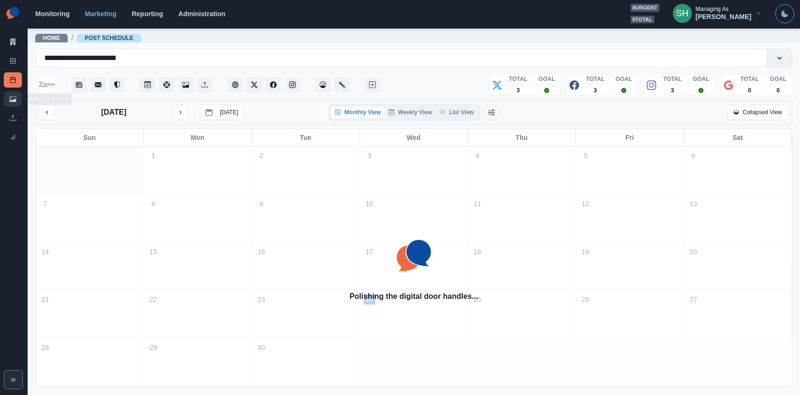
click at [16, 97] on icon at bounding box center [13, 99] width 7 height 7
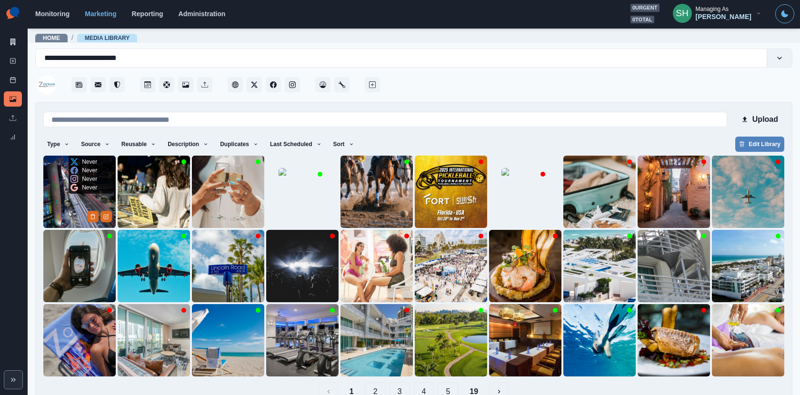
click at [66, 198] on img at bounding box center [79, 192] width 72 height 72
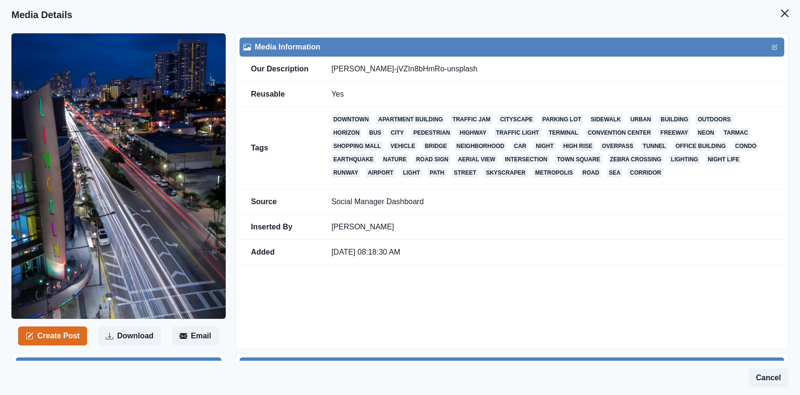
click at [780, 45] on div "Media Information" at bounding box center [511, 47] width 545 height 19
click at [770, 45] on button "Edit" at bounding box center [774, 46] width 11 height 11
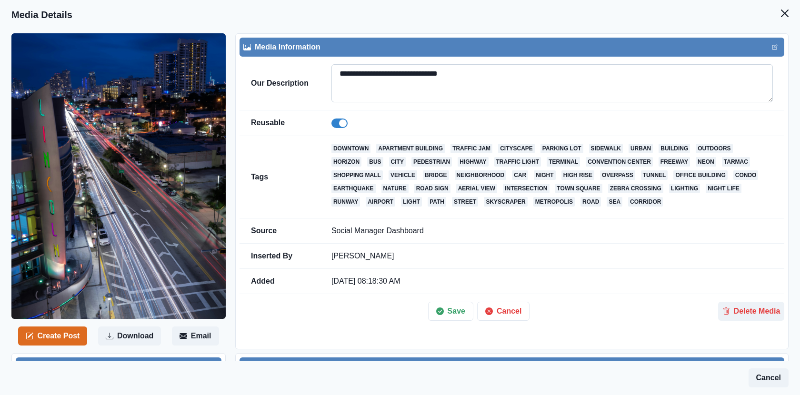
click at [516, 84] on textarea "**********" at bounding box center [551, 83] width 441 height 38
paste textarea
type textarea "**********"
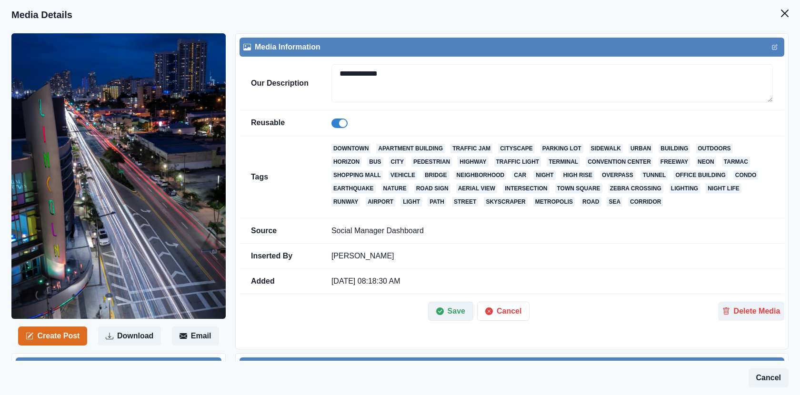
click at [443, 311] on icon "button" at bounding box center [440, 312] width 8 height 8
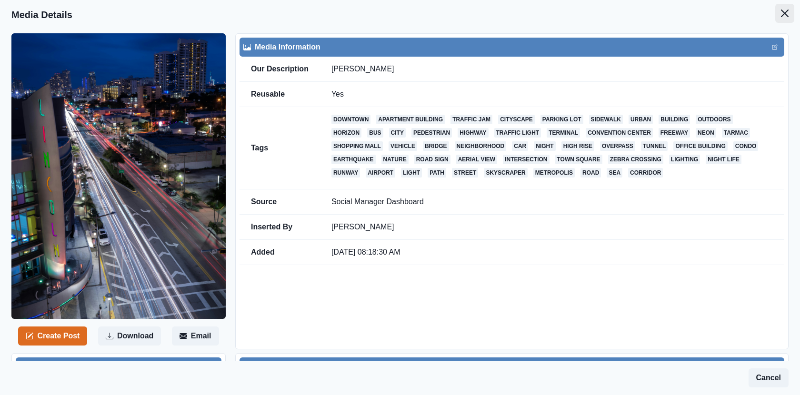
click at [791, 15] on button "Close" at bounding box center [784, 13] width 19 height 19
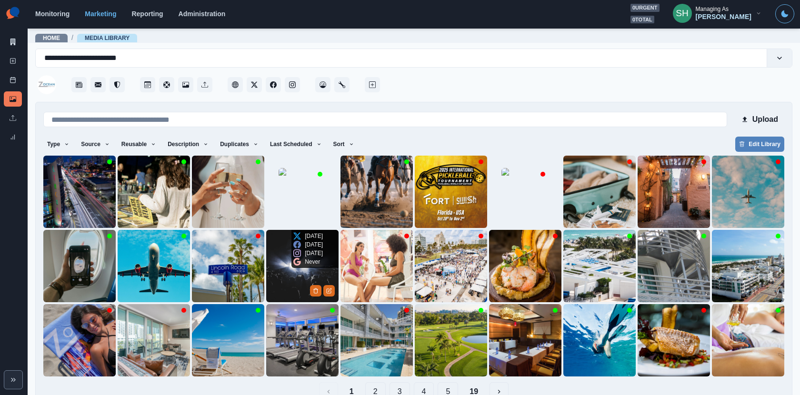
scroll to position [21, 0]
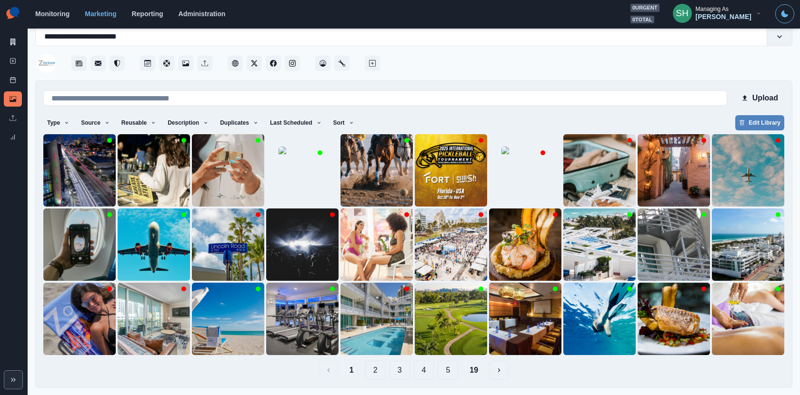
click at [371, 371] on button "2" at bounding box center [375, 370] width 20 height 19
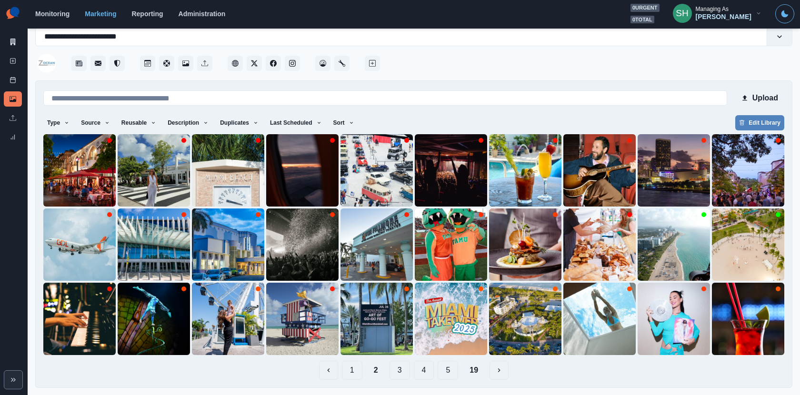
click at [397, 373] on button "3" at bounding box center [399, 370] width 20 height 19
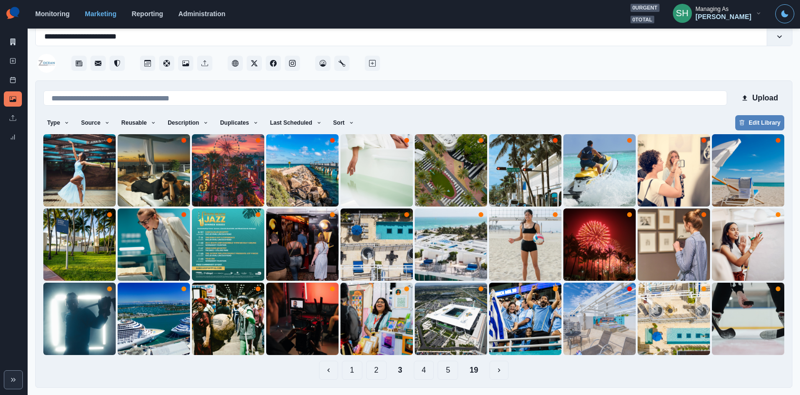
click at [419, 372] on button "4" at bounding box center [424, 370] width 20 height 19
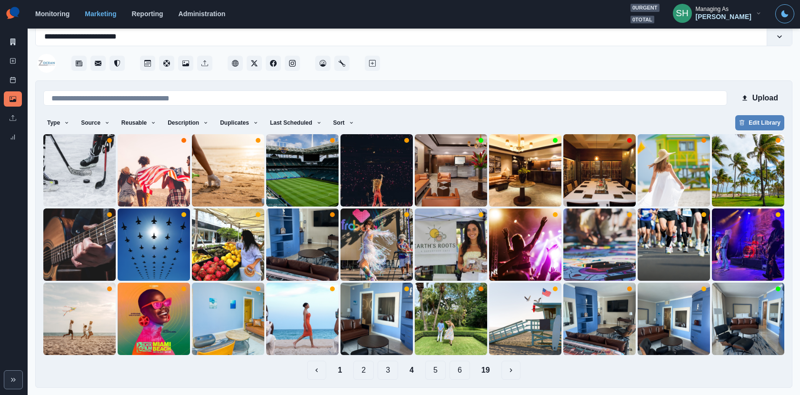
click at [437, 374] on button "5" at bounding box center [435, 370] width 20 height 19
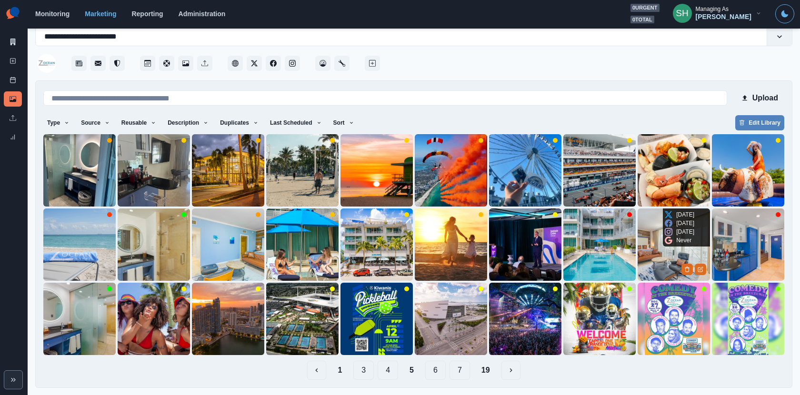
click at [659, 247] on img at bounding box center [673, 245] width 72 height 72
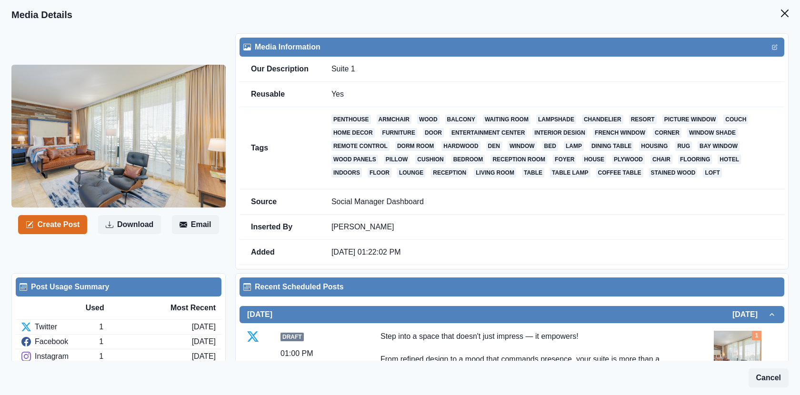
click at [796, 14] on header "Media Details" at bounding box center [400, 15] width 800 height 30
click at [783, 15] on icon "Close" at bounding box center [785, 14] width 8 height 8
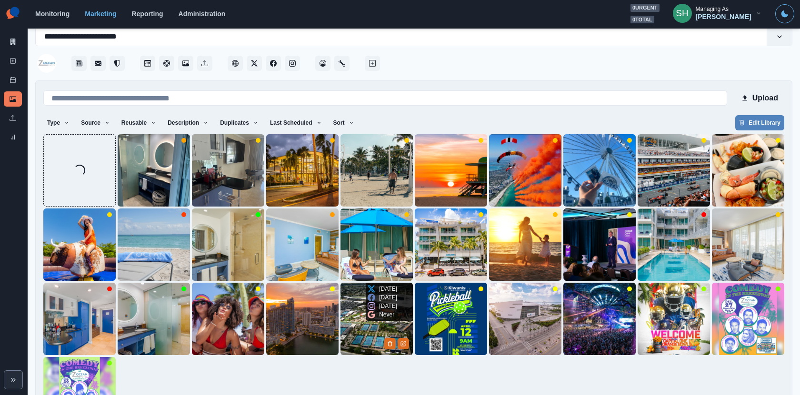
scroll to position [96, 0]
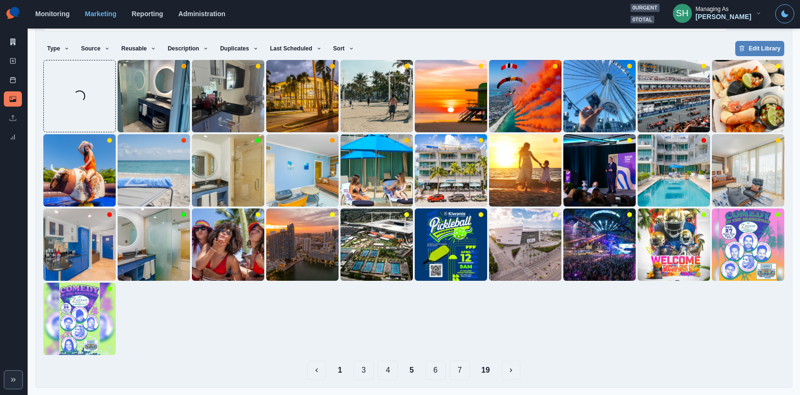
click at [339, 370] on button "1" at bounding box center [340, 370] width 20 height 19
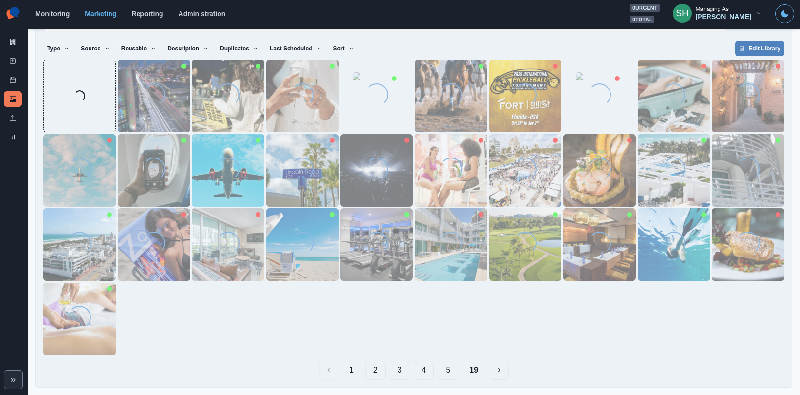
scroll to position [0, 0]
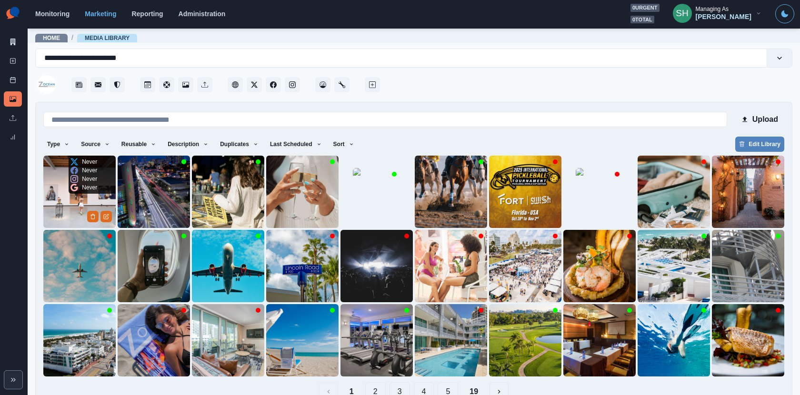
click at [52, 214] on img at bounding box center [79, 192] width 72 height 72
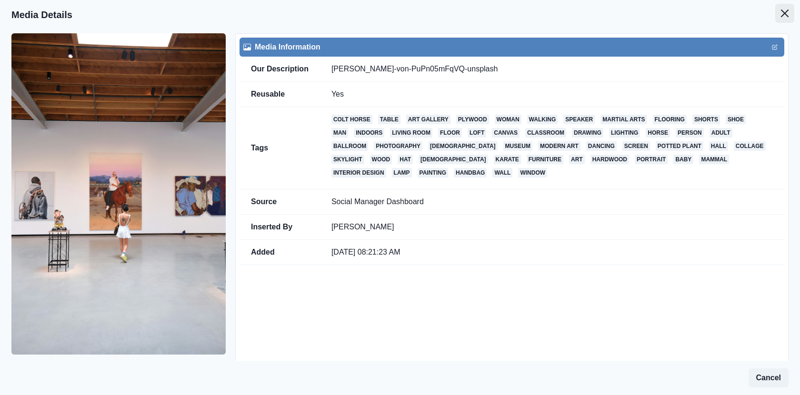
click at [777, 14] on button "Close" at bounding box center [784, 13] width 19 height 19
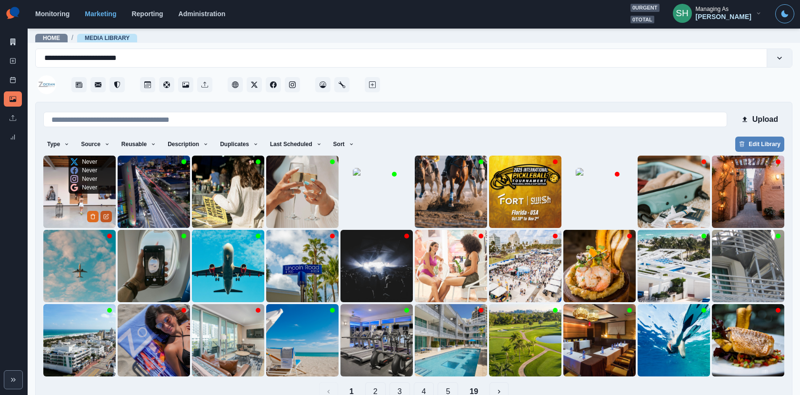
click at [106, 217] on icon "Edit Media" at bounding box center [106, 215] width 3 height 3
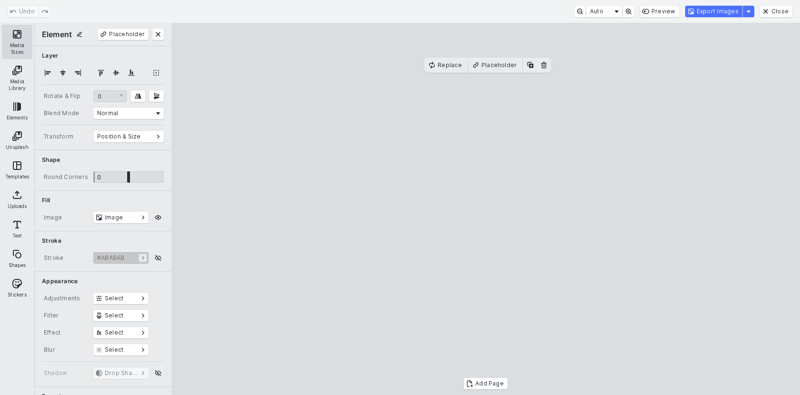
click at [24, 41] on button "Media Sizes" at bounding box center [17, 42] width 30 height 34
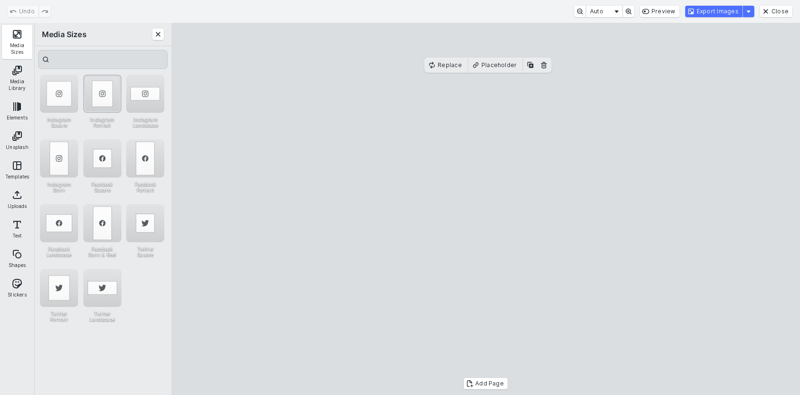
click at [106, 100] on div "Instagram Portrait" at bounding box center [102, 94] width 38 height 38
click at [486, 209] on cesdk-canvas "Editor canvas" at bounding box center [486, 209] width 0 height 0
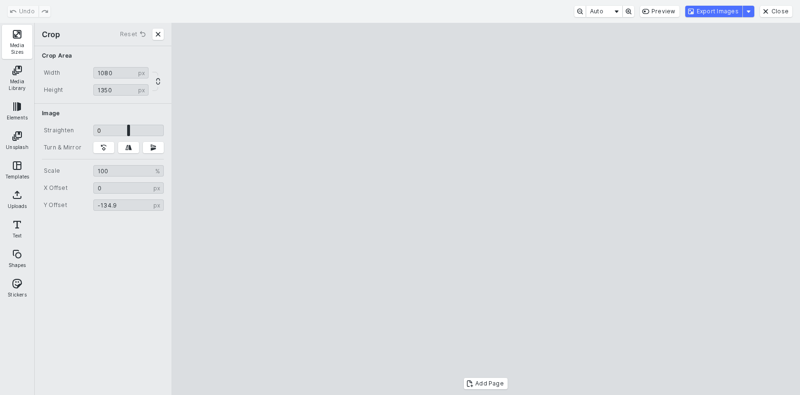
click at [486, 209] on cesdk-canvas "Editor canvas" at bounding box center [486, 209] width 0 height 0
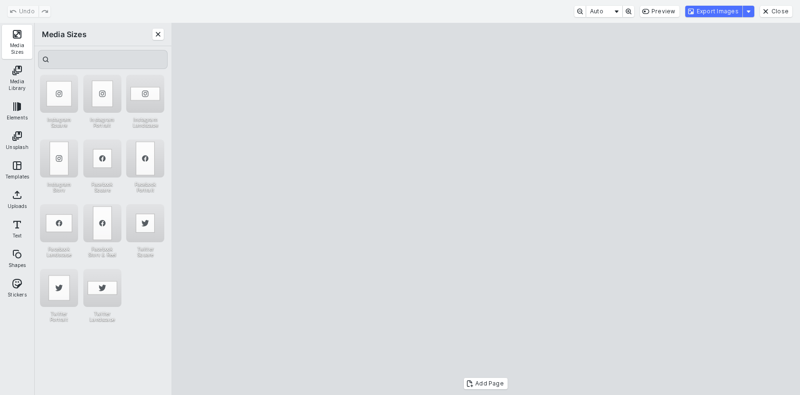
drag, startPoint x: 374, startPoint y: 81, endPoint x: 281, endPoint y: 64, distance: 94.4
click at [486, 209] on cesdk-canvas "Editor canvas" at bounding box center [486, 209] width 0 height 0
drag, startPoint x: 597, startPoint y: 359, endPoint x: 690, endPoint y: 389, distance: 98.3
click at [486, 209] on cesdk-canvas "Editor canvas" at bounding box center [486, 209] width 0 height 0
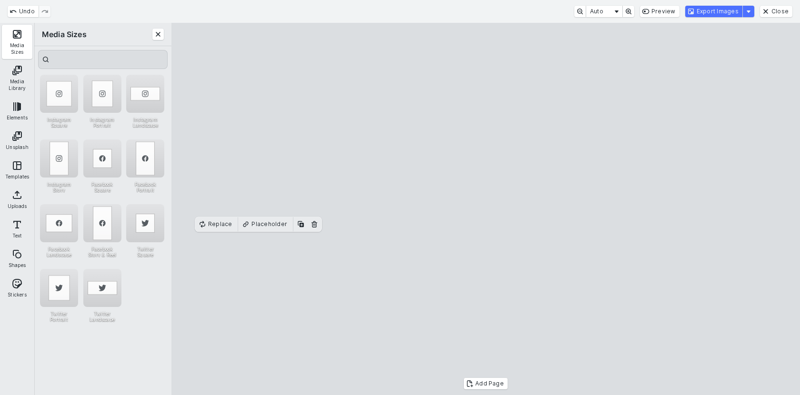
click at [486, 209] on cesdk-canvas "Editor canvas" at bounding box center [486, 209] width 0 height 0
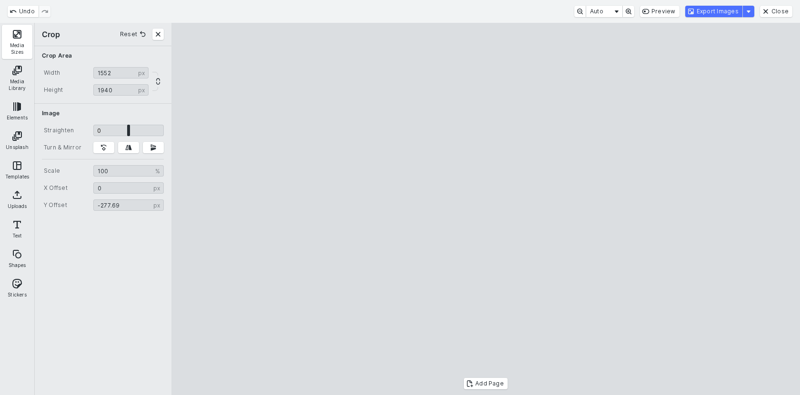
drag, startPoint x: 536, startPoint y: 256, endPoint x: 498, endPoint y: 238, distance: 42.4
click at [486, 209] on cesdk-canvas "Editor canvas" at bounding box center [486, 209] width 0 height 0
drag, startPoint x: 498, startPoint y: 238, endPoint x: 481, endPoint y: 238, distance: 16.7
click at [486, 209] on cesdk-canvas "Editor canvas" at bounding box center [486, 209] width 0 height 0
type input "*******"
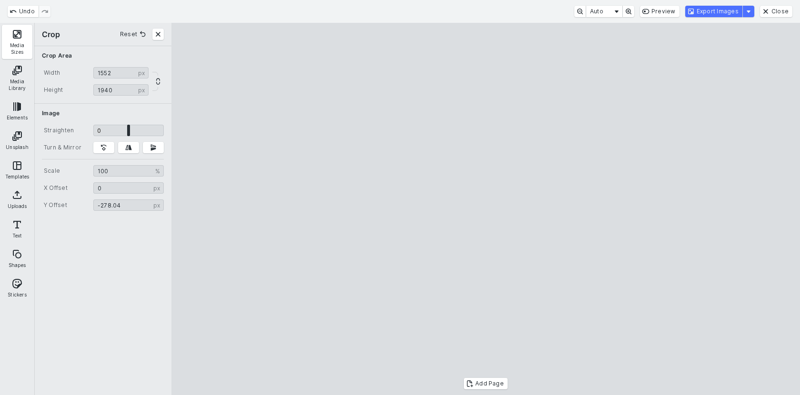
drag, startPoint x: 634, startPoint y: 233, endPoint x: 624, endPoint y: 233, distance: 9.5
click at [486, 209] on cesdk-canvas "Editor canvas" at bounding box center [486, 209] width 0 height 0
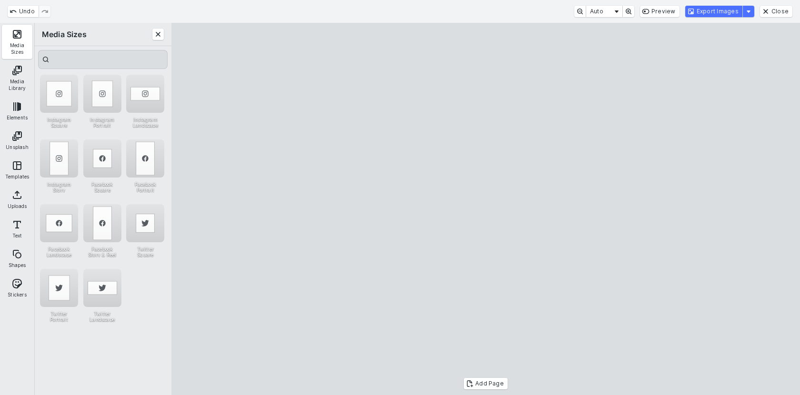
click at [486, 209] on cesdk-canvas "Editor canvas" at bounding box center [486, 209] width 0 height 0
click at [778, 10] on button "Close" at bounding box center [776, 11] width 32 height 11
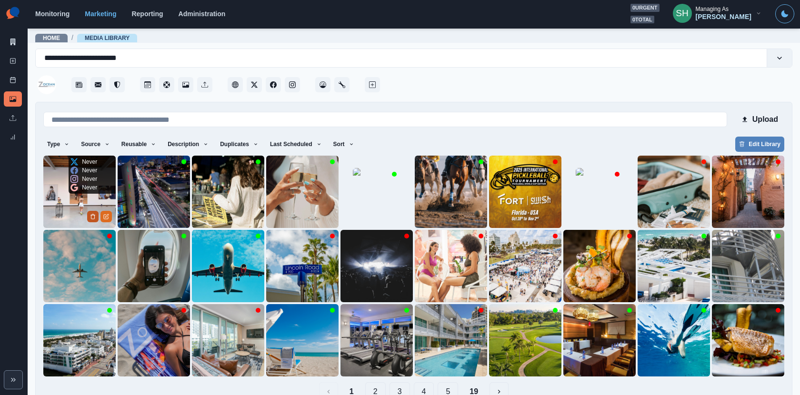
click at [93, 216] on icon "Delete Media" at bounding box center [93, 217] width 6 height 6
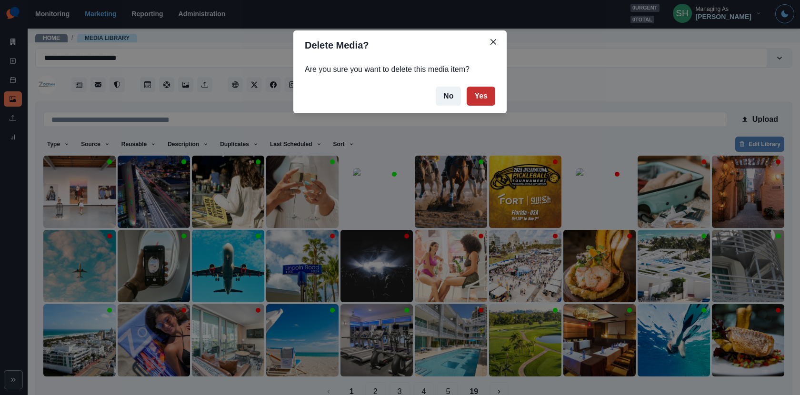
click at [479, 98] on button "Yes" at bounding box center [481, 96] width 29 height 19
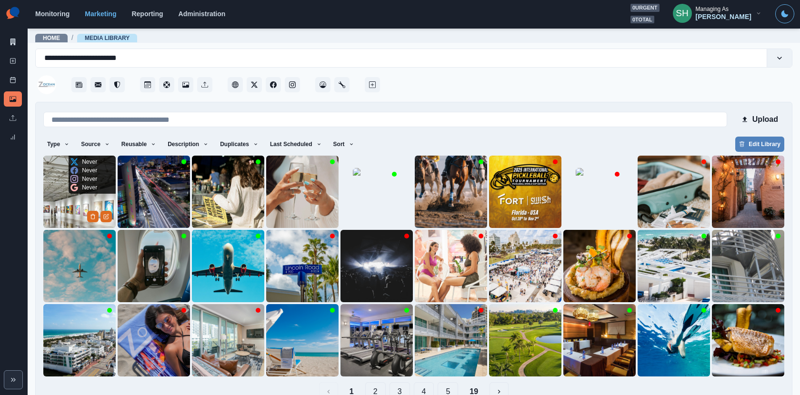
click at [78, 203] on img at bounding box center [79, 192] width 72 height 72
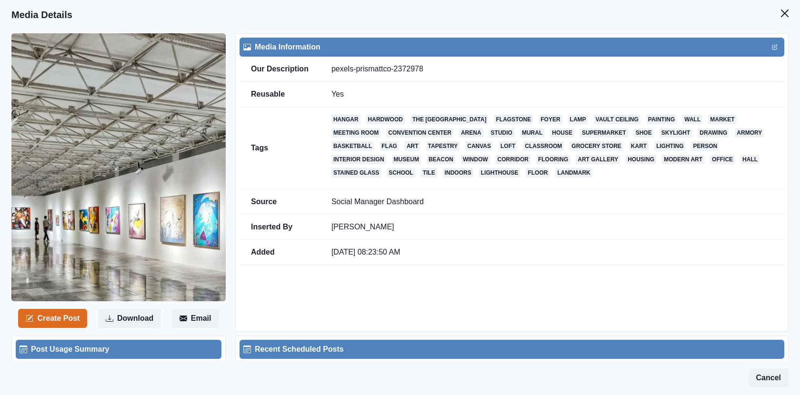
click at [773, 40] on div "Media Information" at bounding box center [511, 47] width 545 height 19
click at [775, 48] on icon "Edit" at bounding box center [775, 46] width 3 height 3
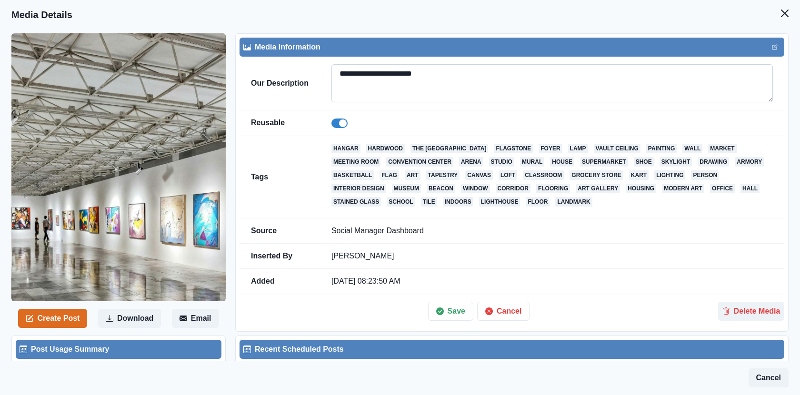
click at [632, 80] on textarea "**********" at bounding box center [551, 83] width 441 height 38
paste textarea
type textarea "**********"
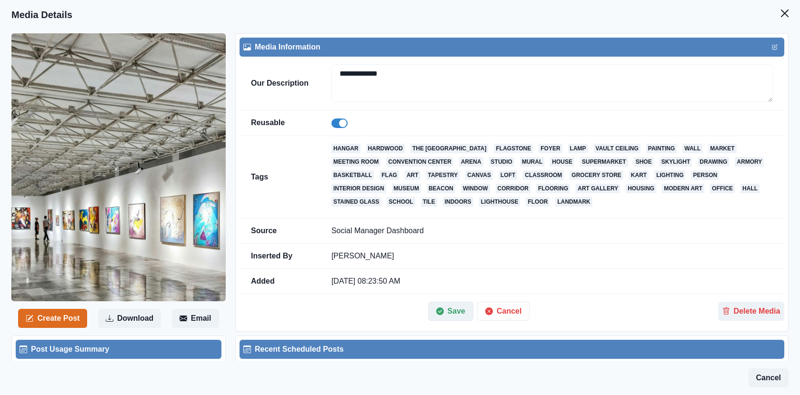
click at [450, 306] on button "Save" at bounding box center [450, 311] width 45 height 19
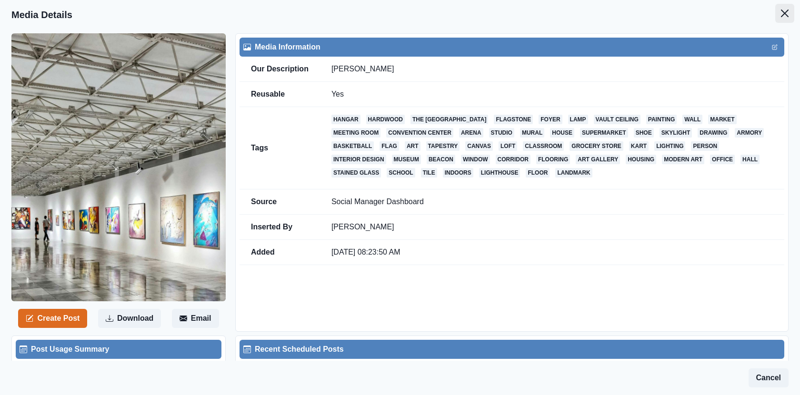
click at [789, 11] on button "Close" at bounding box center [784, 13] width 19 height 19
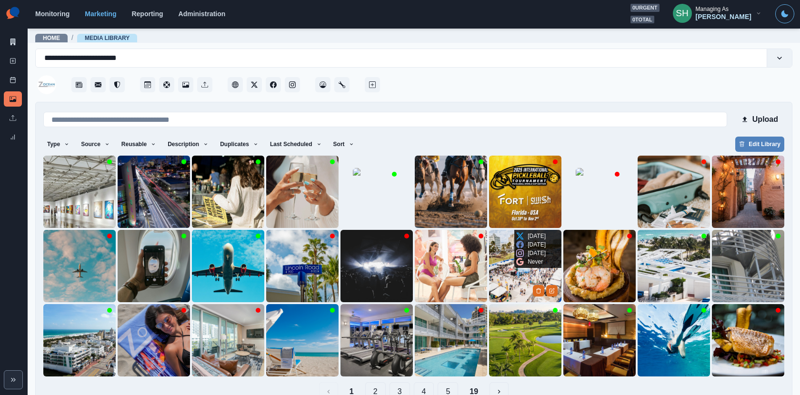
scroll to position [21, 0]
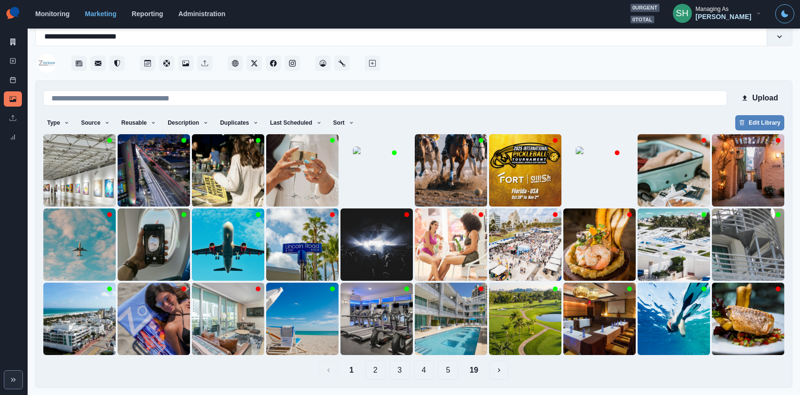
click at [432, 374] on button "4" at bounding box center [424, 370] width 20 height 19
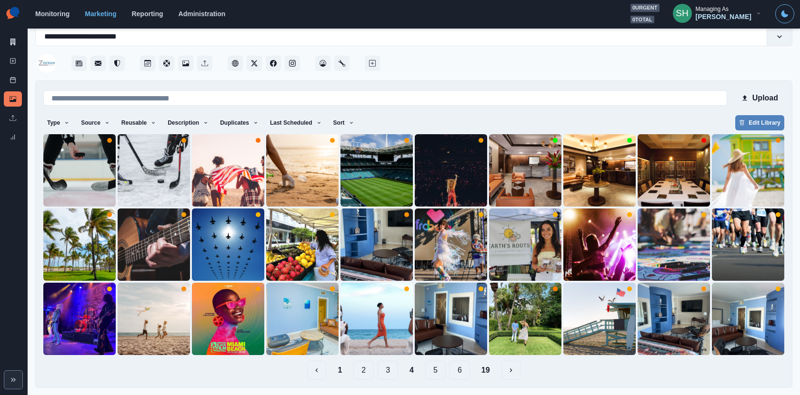
click at [438, 373] on button "5" at bounding box center [435, 370] width 20 height 19
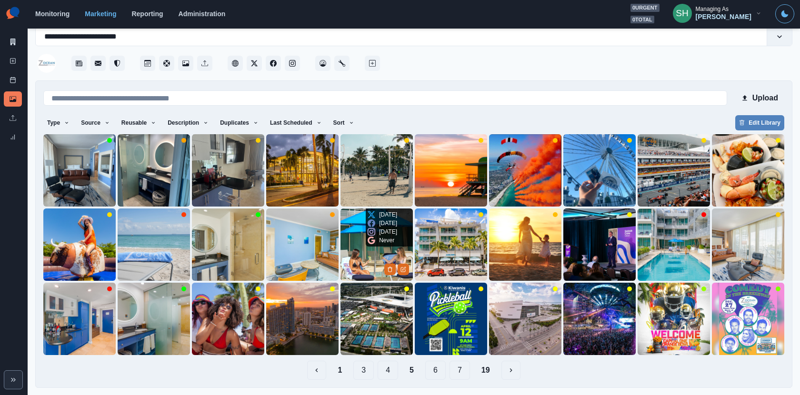
click at [355, 254] on img at bounding box center [376, 245] width 72 height 72
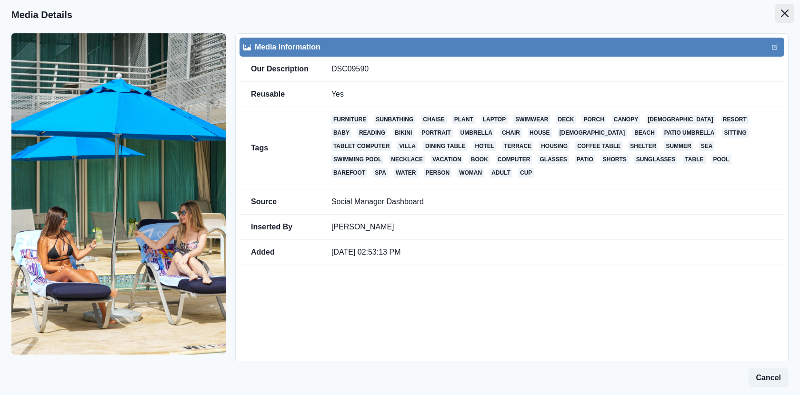
click at [780, 20] on button "Close" at bounding box center [784, 13] width 19 height 19
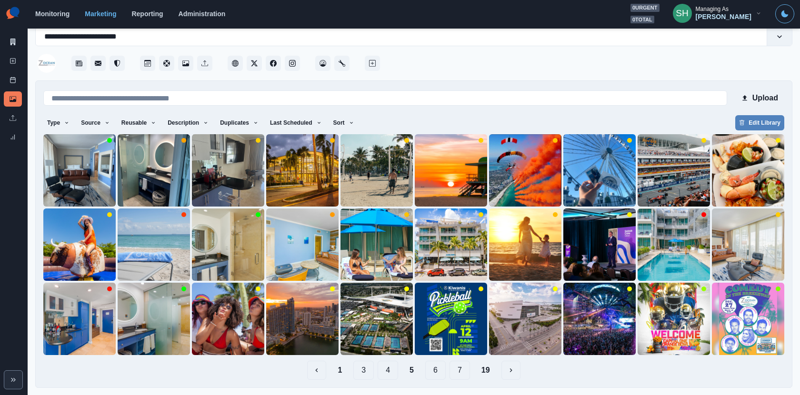
click at [341, 375] on button "1" at bounding box center [340, 370] width 20 height 19
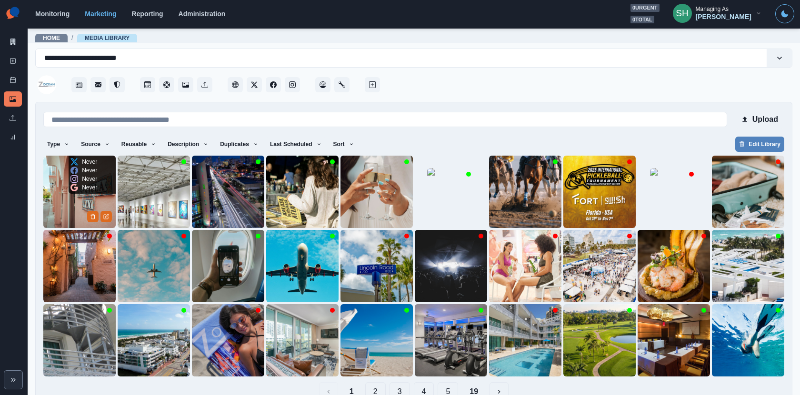
click at [61, 203] on img at bounding box center [79, 192] width 72 height 72
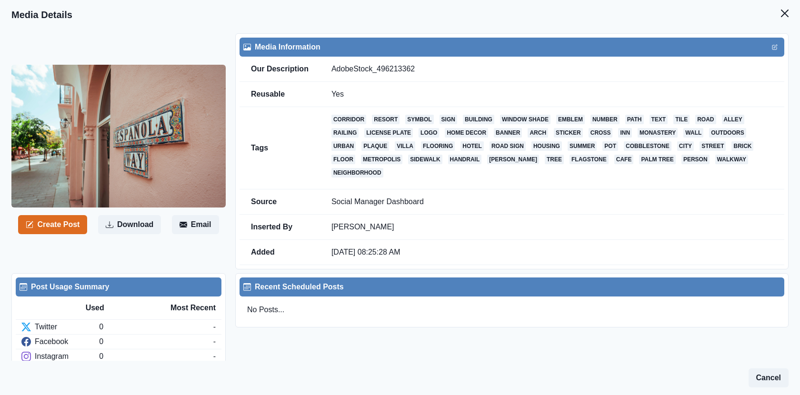
click at [795, 14] on header "Media Details" at bounding box center [400, 15] width 800 height 30
click at [779, 9] on button "Close" at bounding box center [784, 13] width 19 height 19
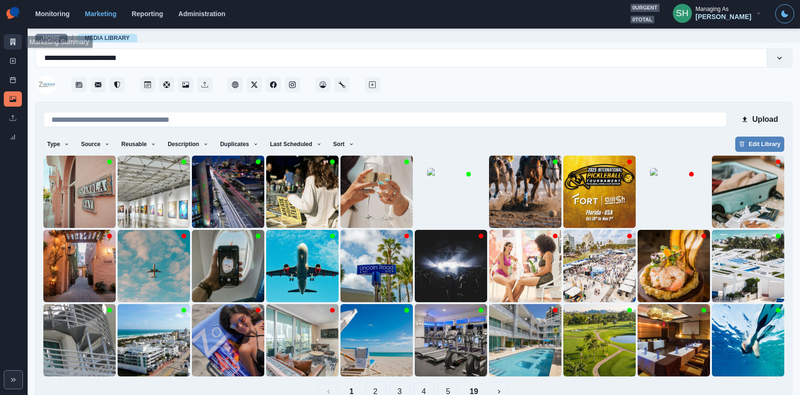
click at [12, 47] on link "Marketing Summary" at bounding box center [13, 41] width 18 height 15
